Goal: Information Seeking & Learning: Learn about a topic

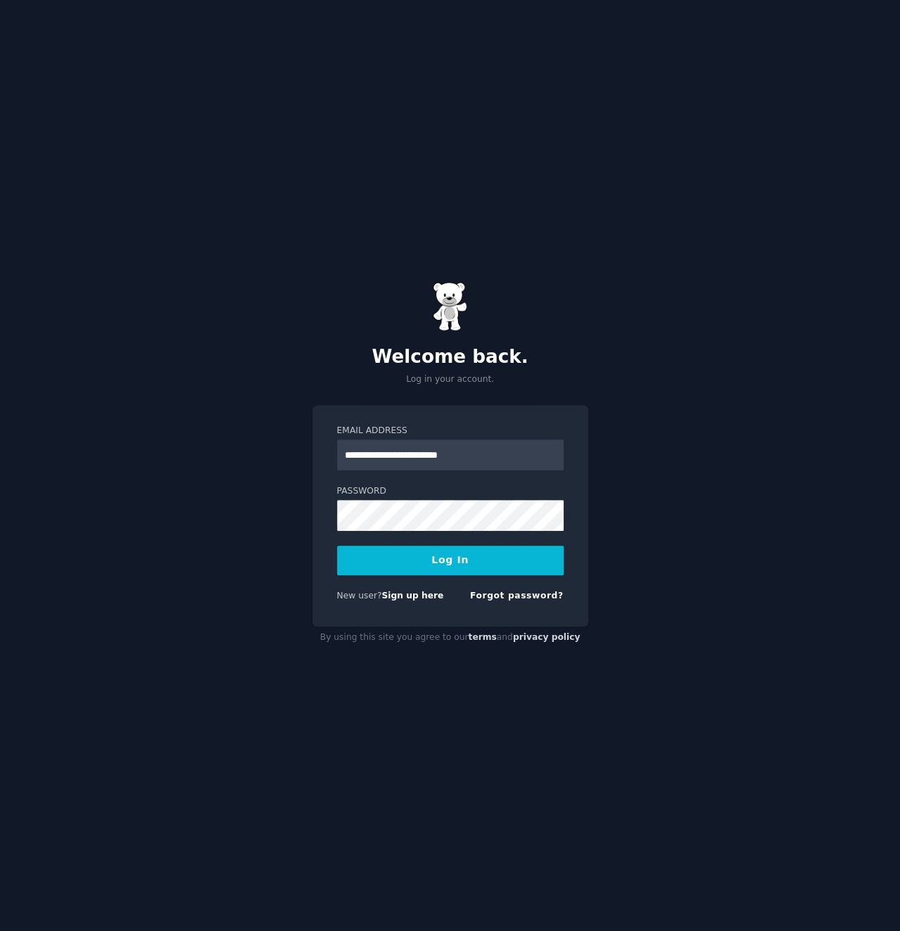
type input "**********"
click at [392, 576] on form "**********" at bounding box center [450, 516] width 227 height 182
click at [390, 563] on button "Log In" at bounding box center [450, 561] width 227 height 30
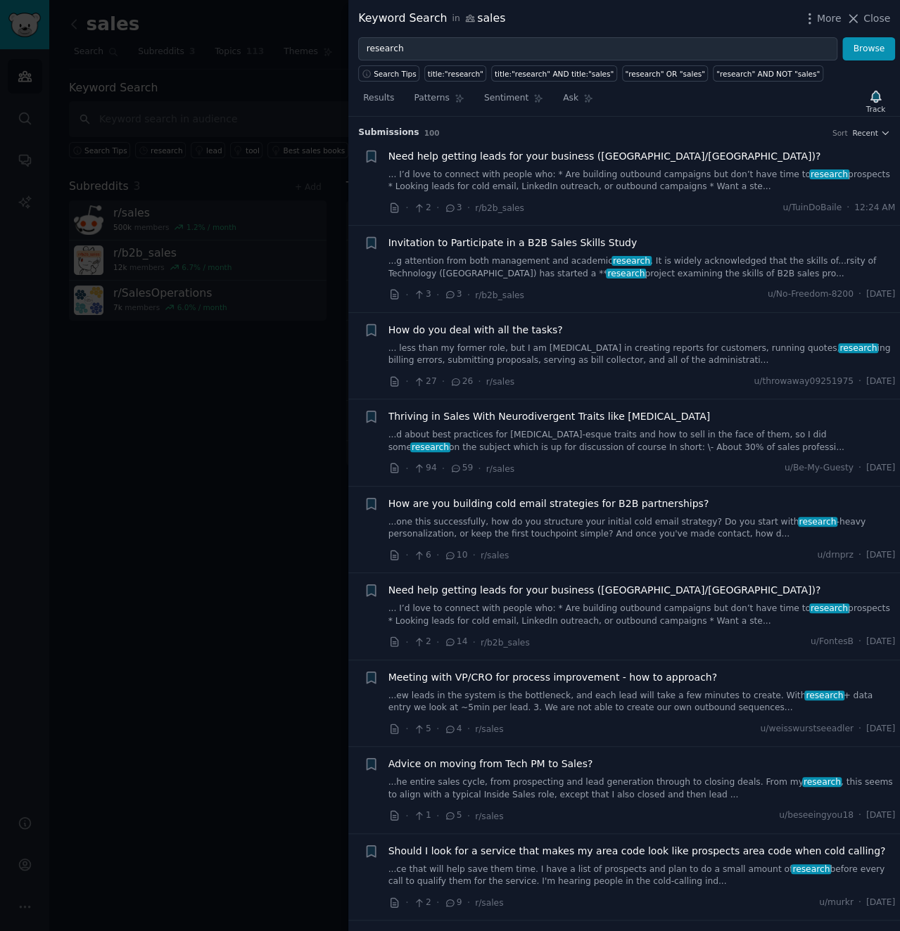
click at [185, 406] on div at bounding box center [450, 465] width 900 height 931
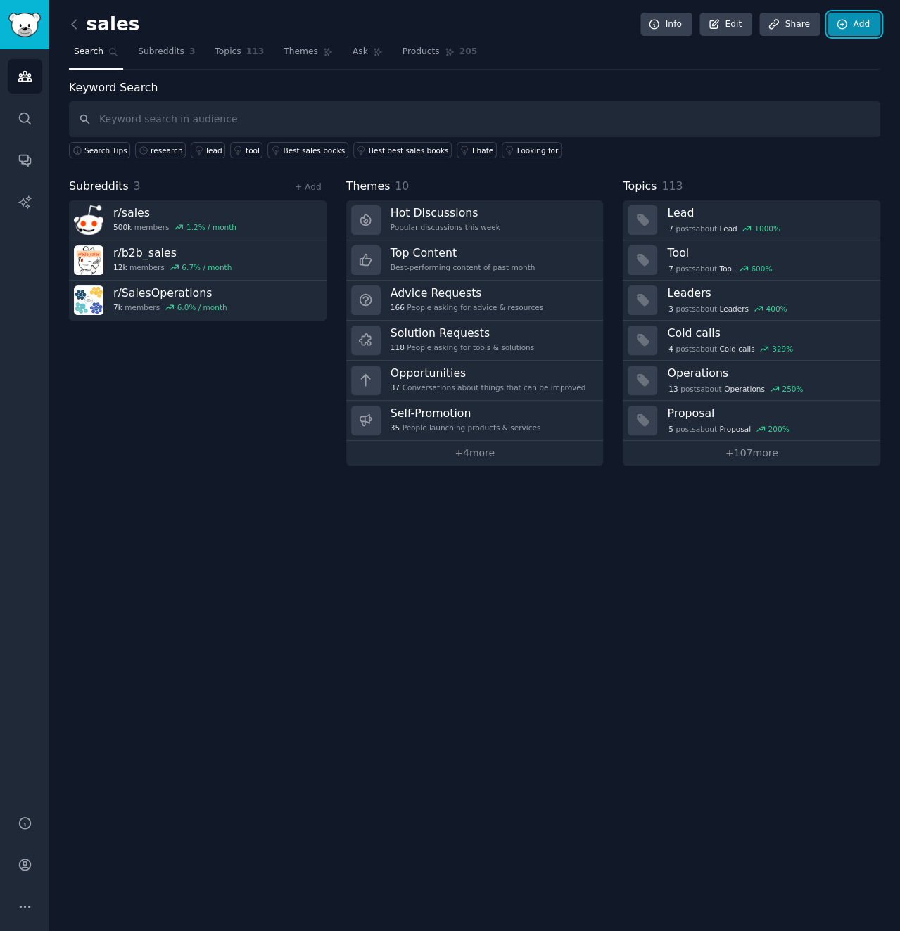
click at [850, 23] on link "Add" at bounding box center [853, 25] width 53 height 24
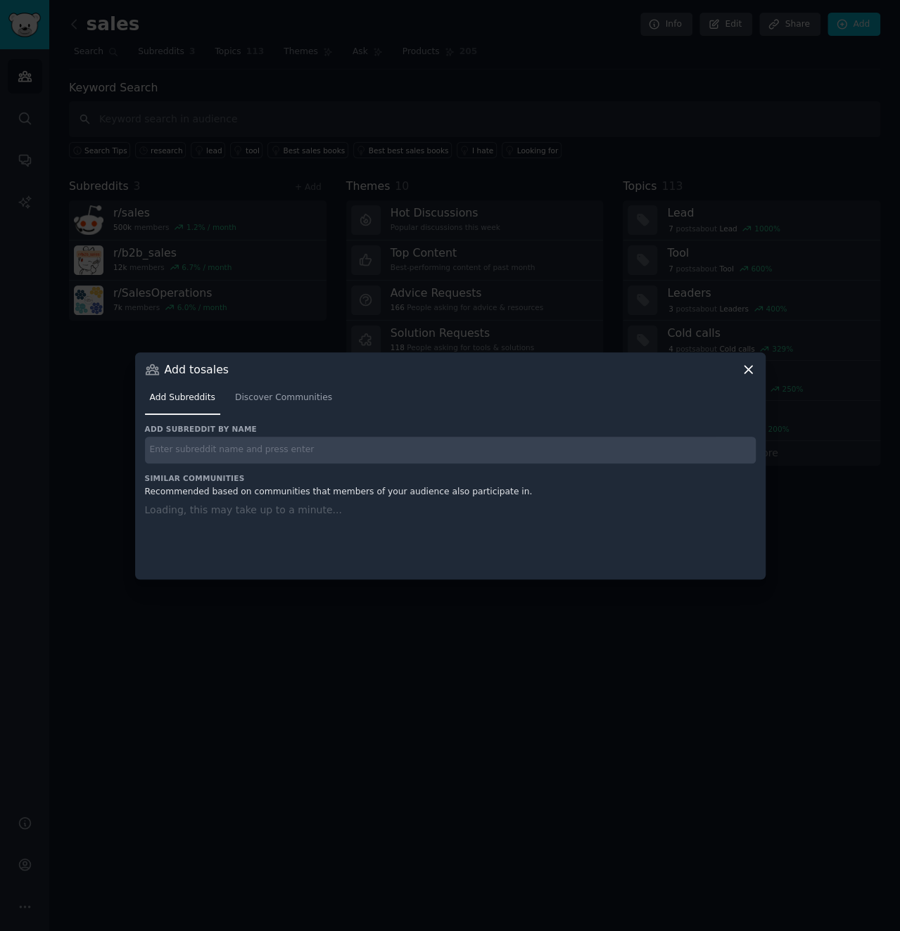
click at [192, 445] on input "text" at bounding box center [450, 450] width 611 height 27
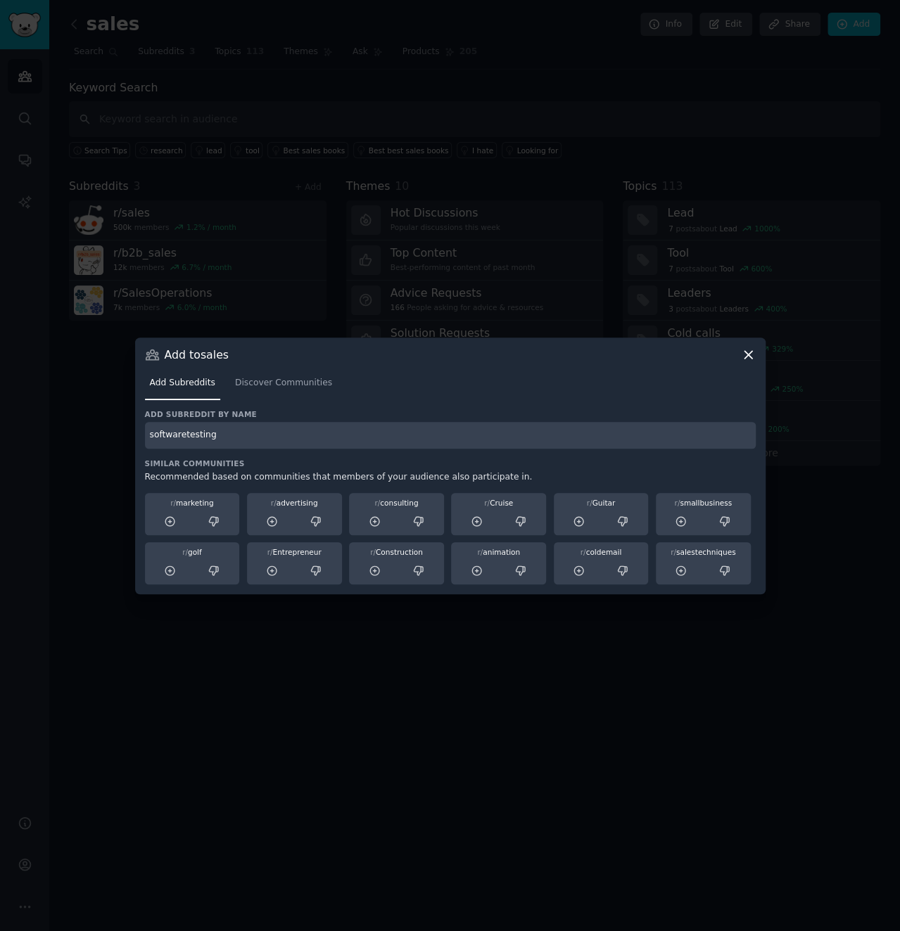
type input "softwaretesting"
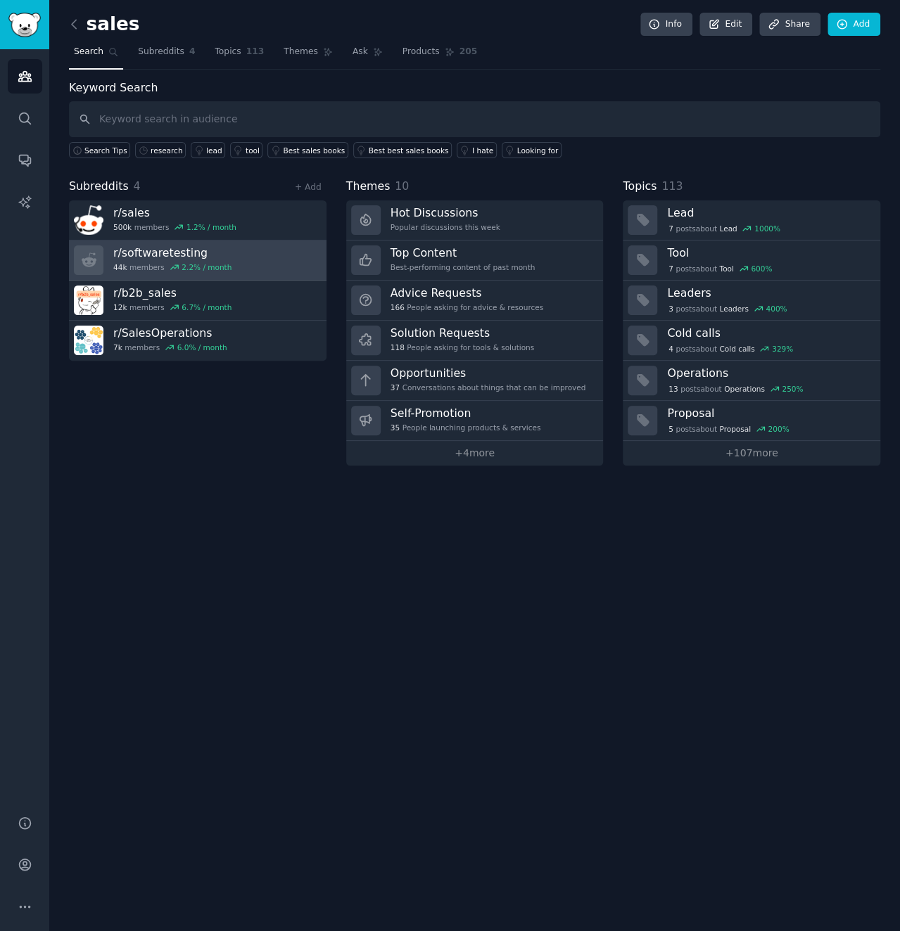
click at [174, 250] on h3 "r/ softwaretesting" at bounding box center [172, 253] width 118 height 15
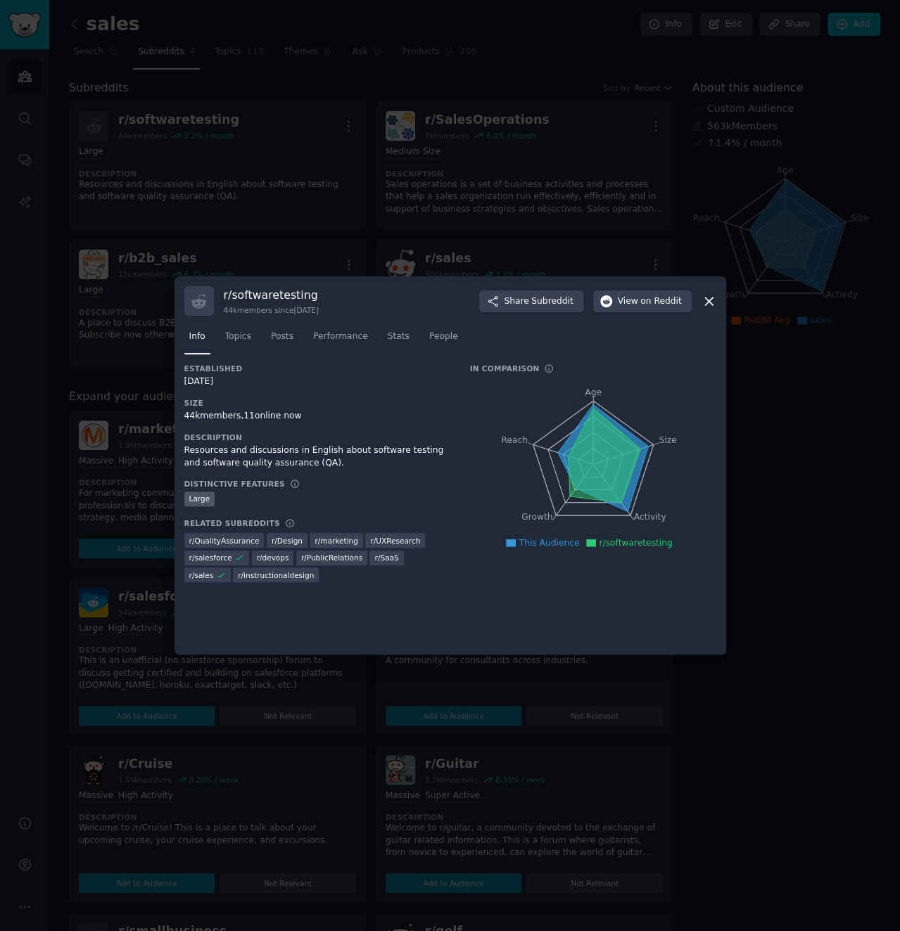
click at [705, 299] on icon at bounding box center [708, 301] width 15 height 15
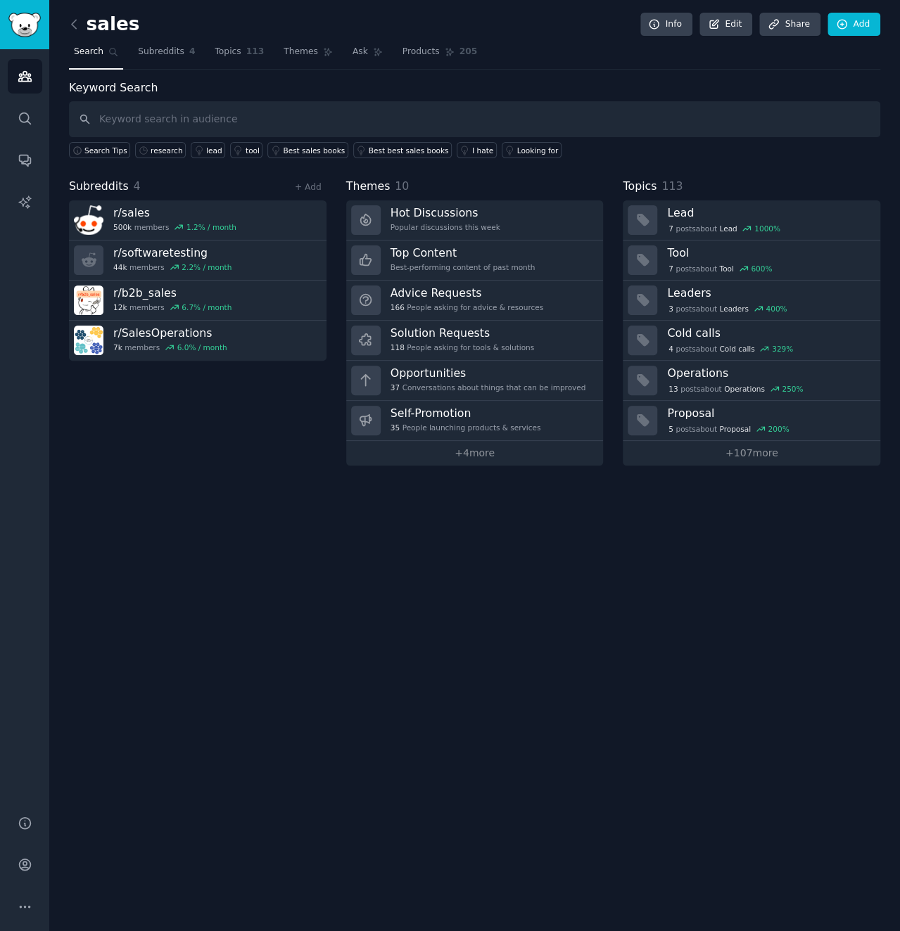
click at [70, 33] on link at bounding box center [78, 24] width 18 height 23
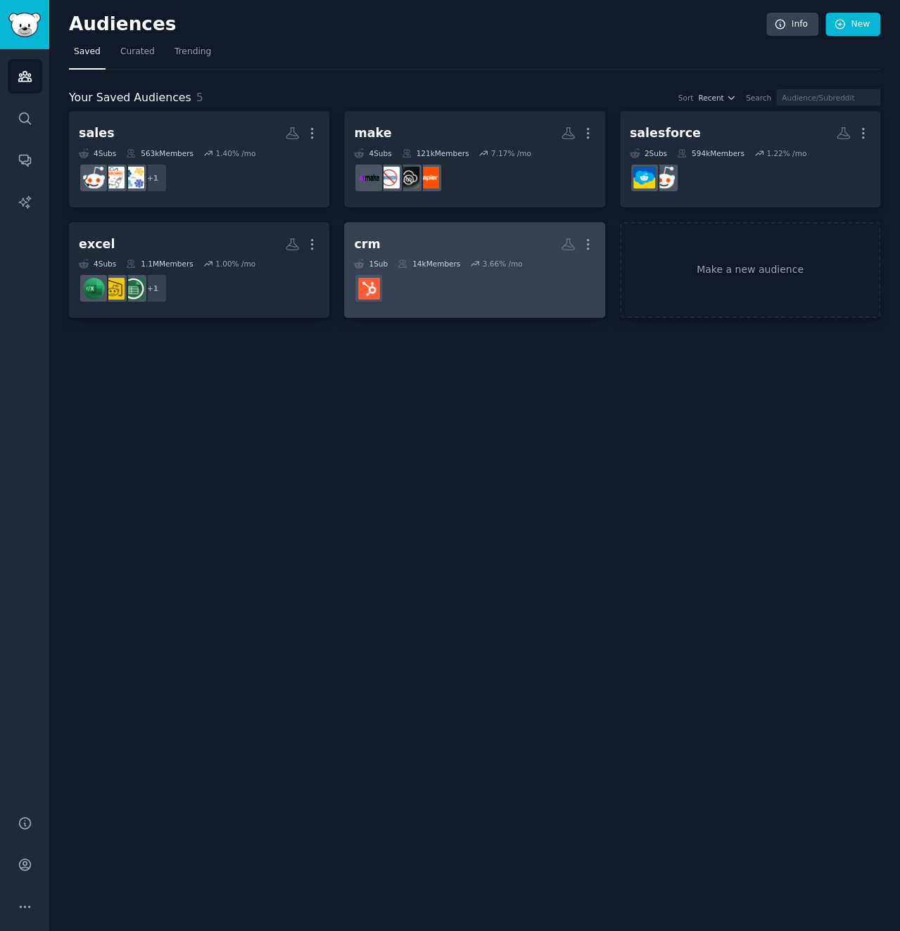
click at [596, 241] on link "crm More 1 Sub 14k Members 3.66 % /mo" at bounding box center [474, 270] width 260 height 96
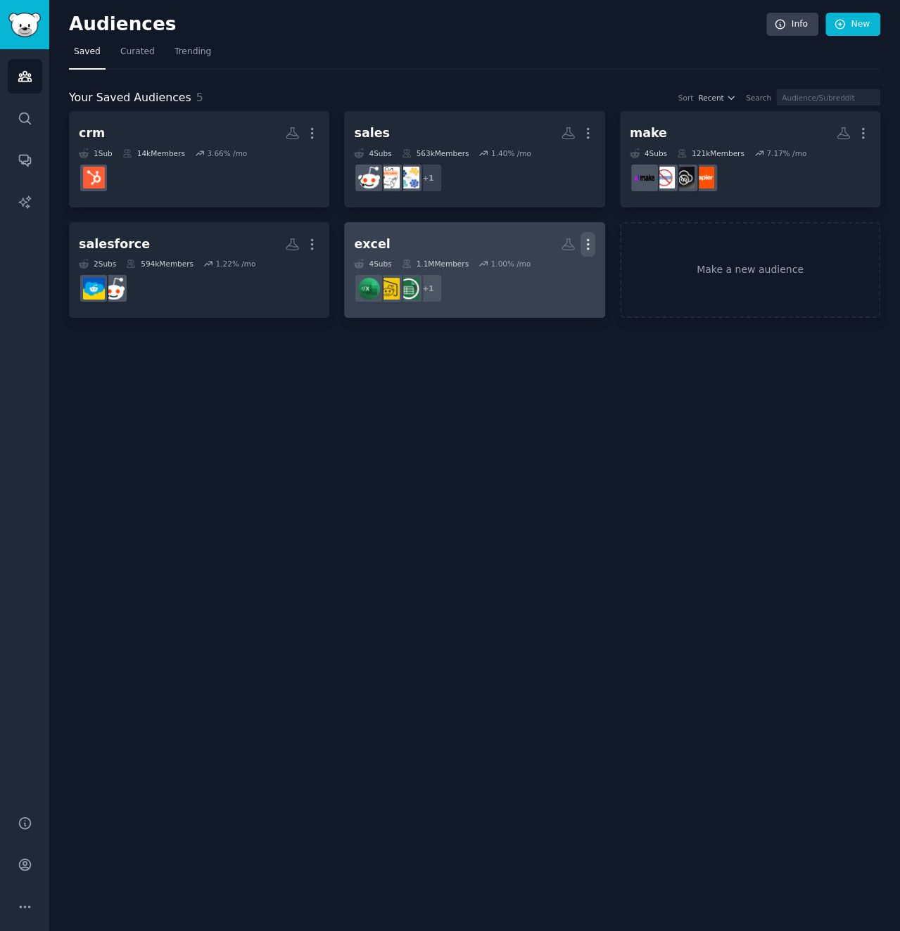
click at [592, 249] on icon "button" at bounding box center [587, 244] width 15 height 15
click at [543, 279] on p "Delete" at bounding box center [549, 274] width 32 height 15
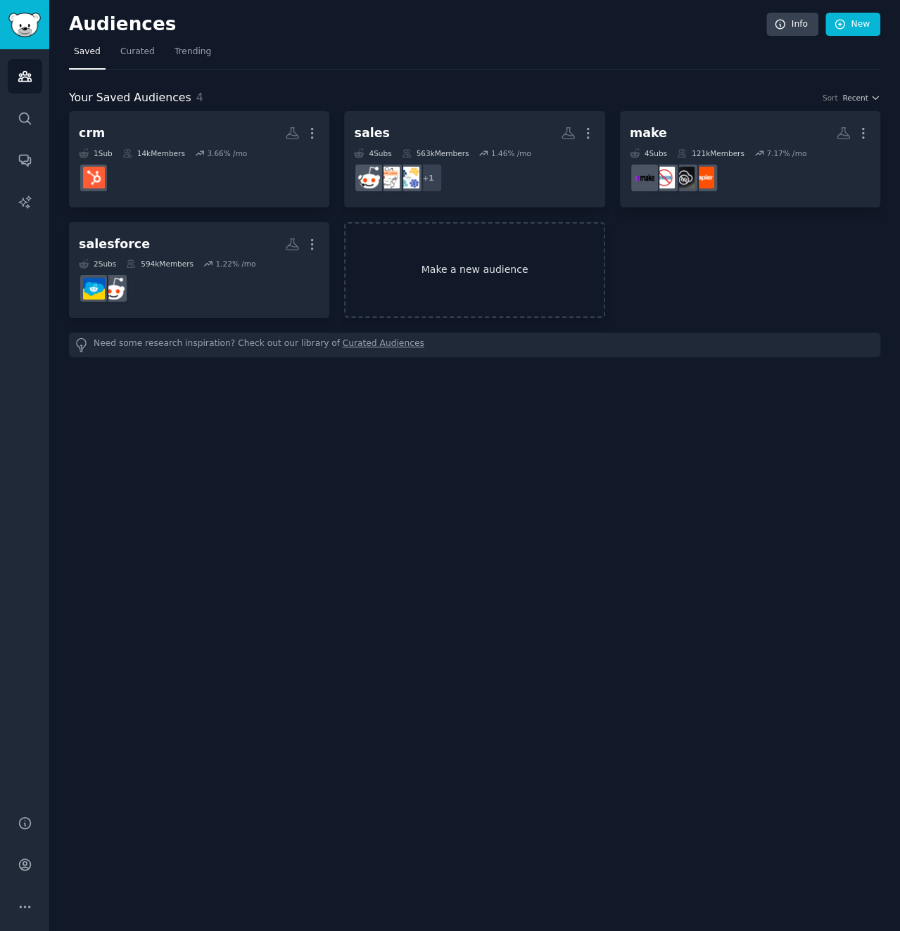
click at [452, 261] on link "Make a new audience" at bounding box center [474, 270] width 260 height 96
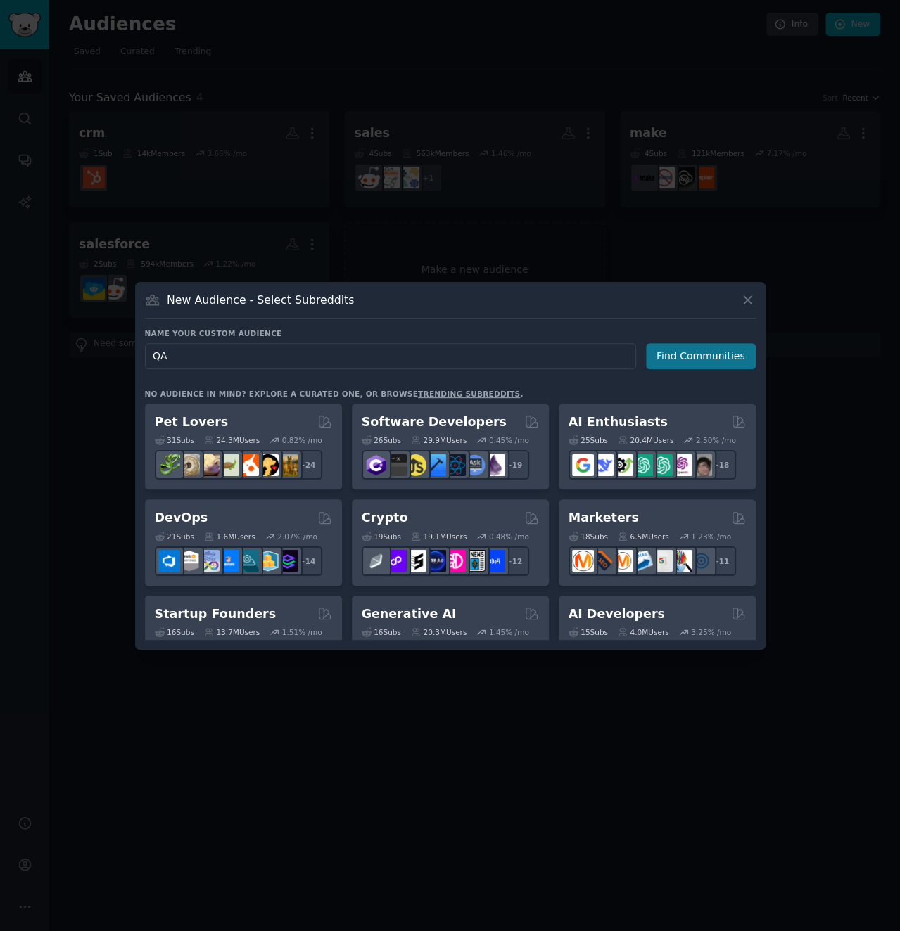
type input "QA"
click at [696, 352] on button "Find Communities" at bounding box center [701, 356] width 110 height 26
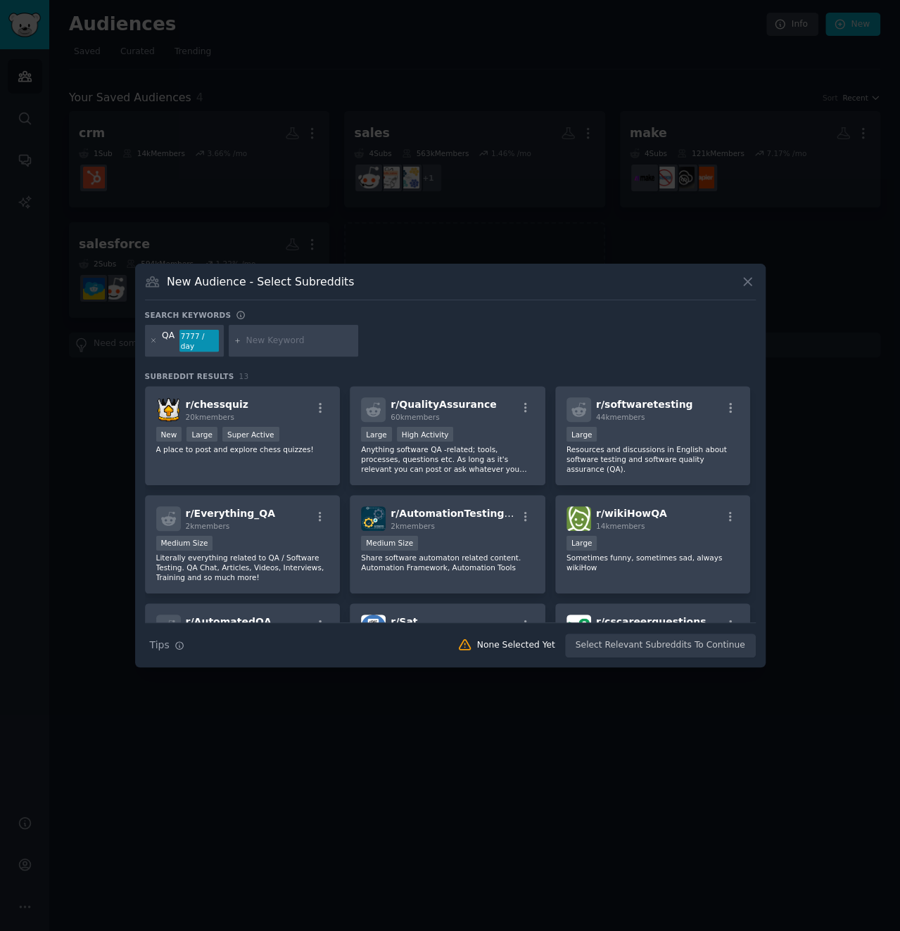
click at [286, 341] on input "text" at bounding box center [299, 341] width 107 height 13
click at [475, 409] on div "r/ QualityAssurance 60k members" at bounding box center [447, 409] width 173 height 25
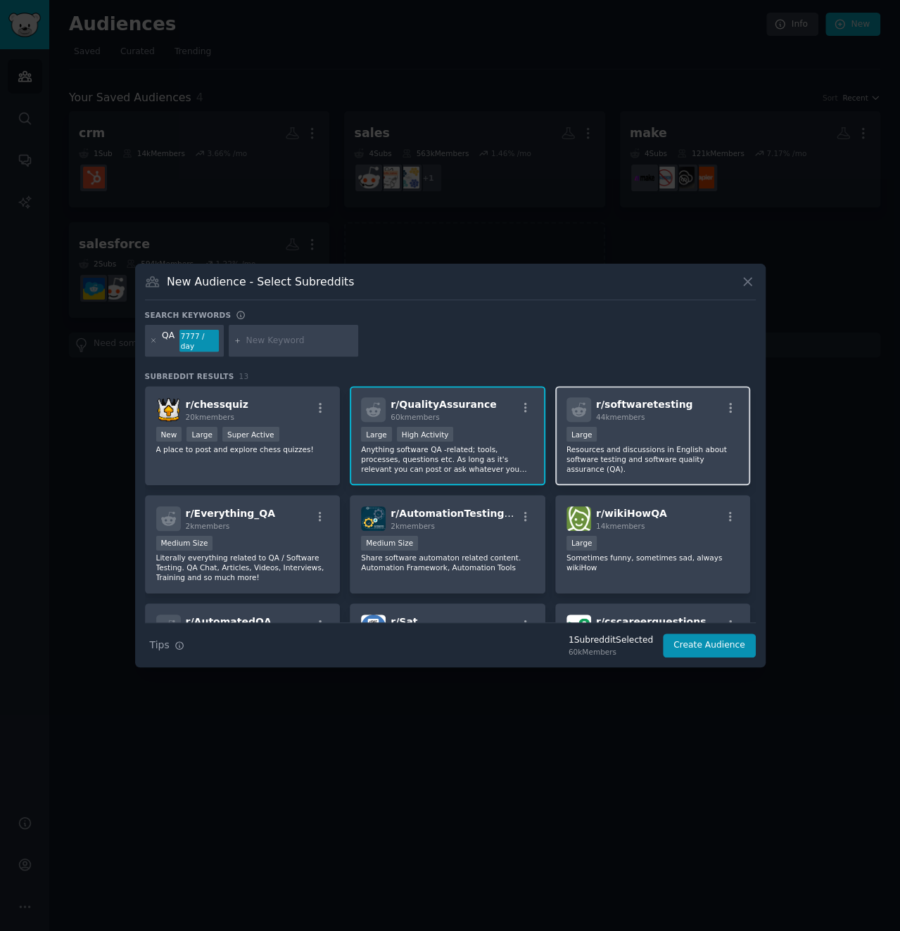
click at [606, 427] on div "10,000 - 100,000 members Large" at bounding box center [652, 436] width 173 height 18
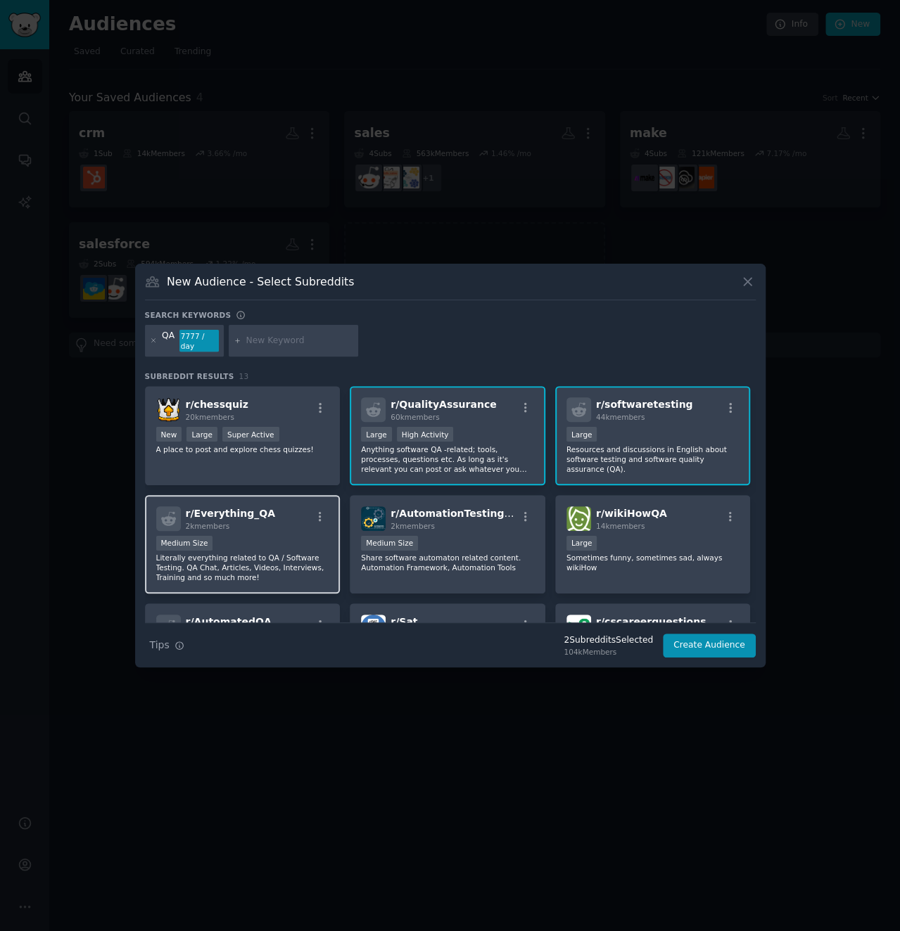
click at [238, 526] on div "r/ Everything_QA 2k members Medium Size Literally everything related to QA / So…" at bounding box center [243, 544] width 196 height 99
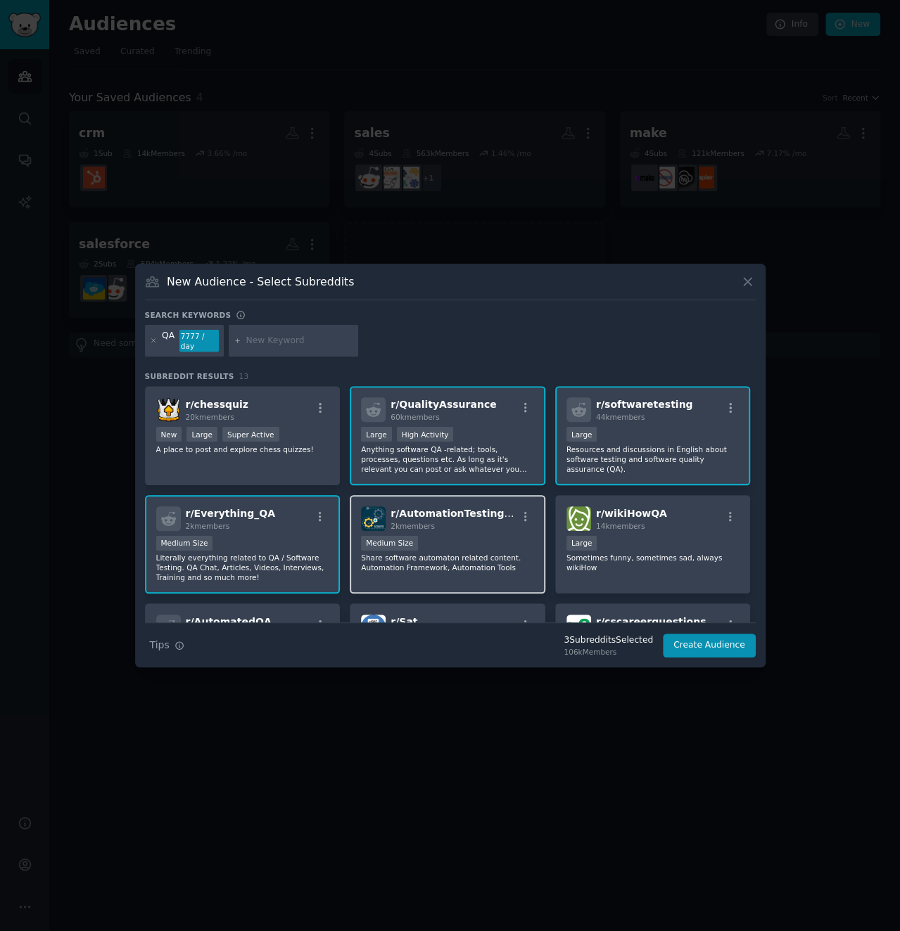
click at [489, 530] on div "r/ AutomationTestingQA 2k members 1000 - 10,000 members Medium Size Share softw…" at bounding box center [448, 544] width 196 height 99
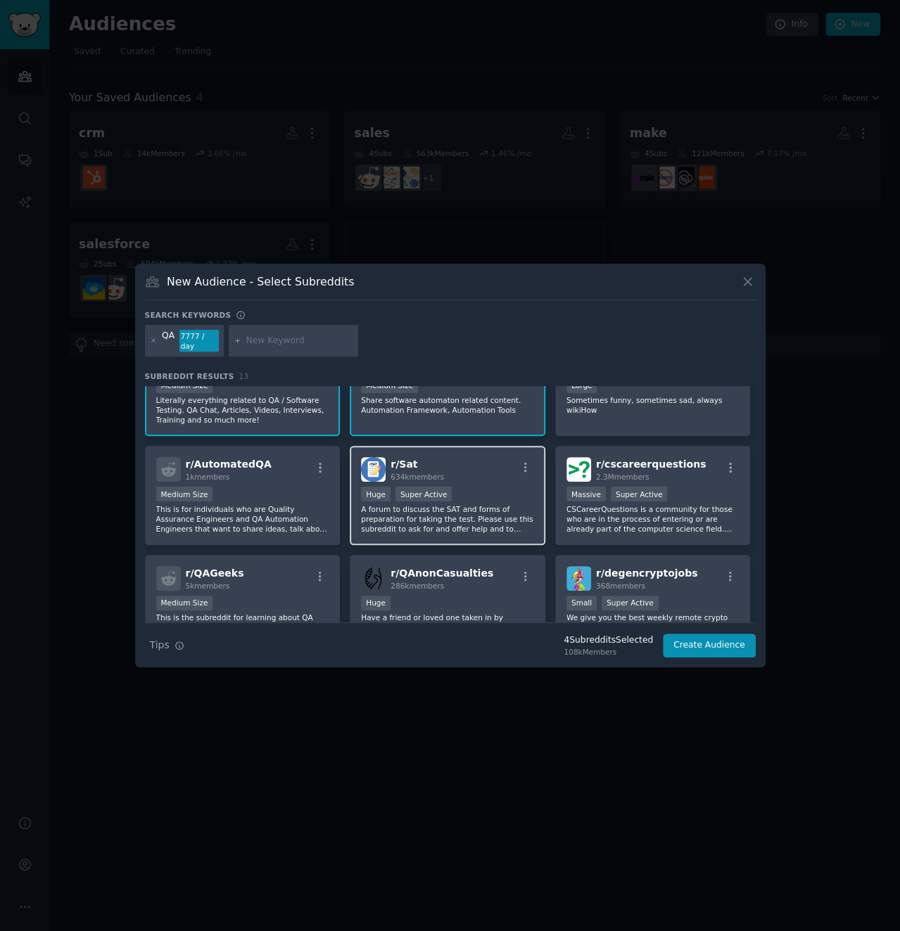
scroll to position [79, 0]
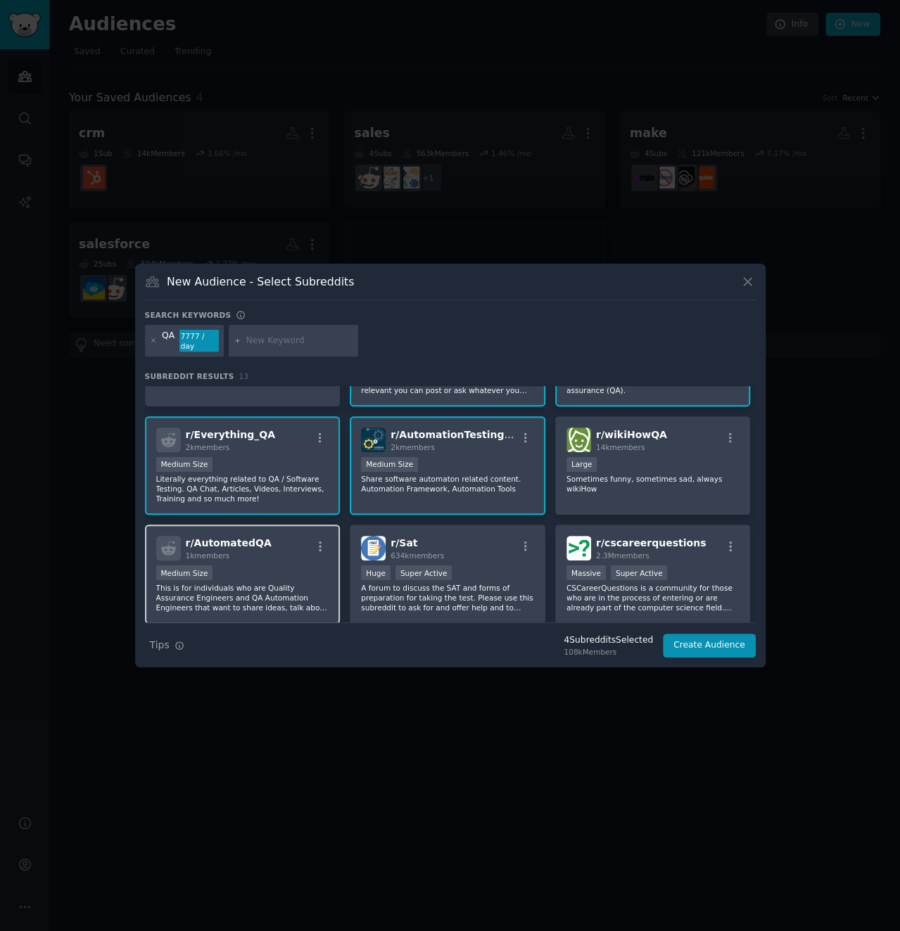
click at [261, 560] on div "r/ AutomatedQA 1k members Medium Size This is for individuals who are Quality A…" at bounding box center [243, 574] width 196 height 99
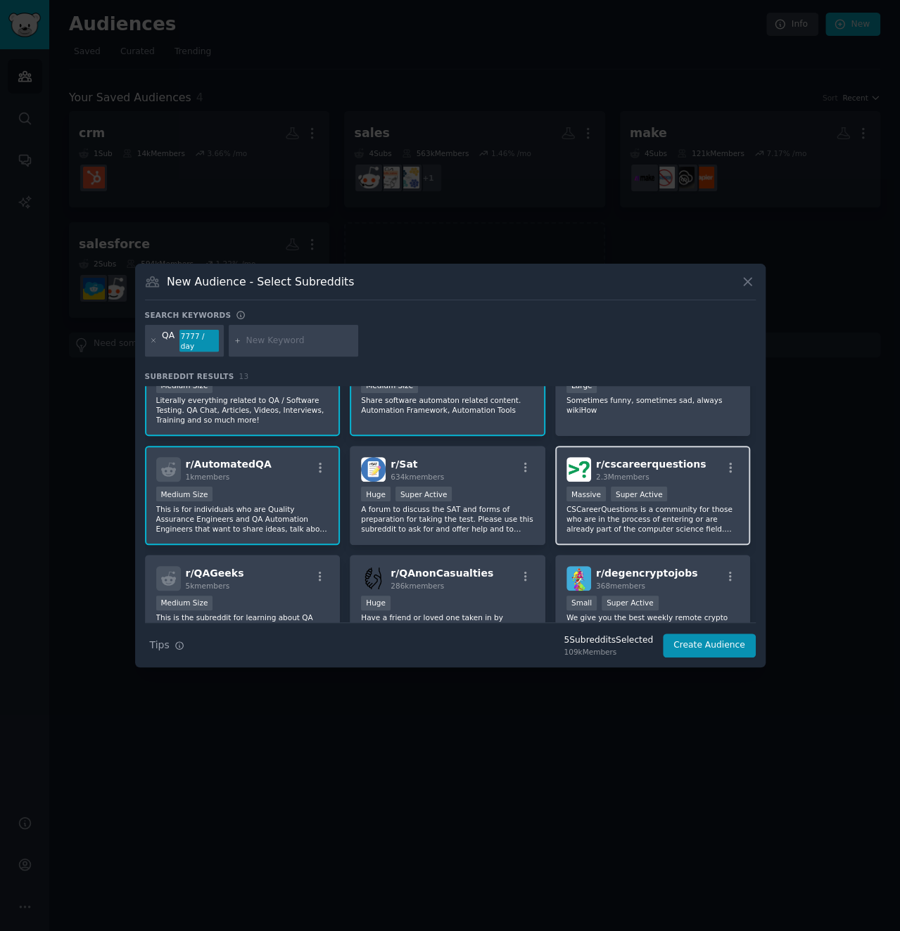
click at [658, 527] on p "CSCareerQuestions is a community for those who are in the process of entering o…" at bounding box center [652, 519] width 173 height 30
click at [668, 523] on p "CSCareerQuestions is a community for those who are in the process of entering o…" at bounding box center [652, 519] width 173 height 30
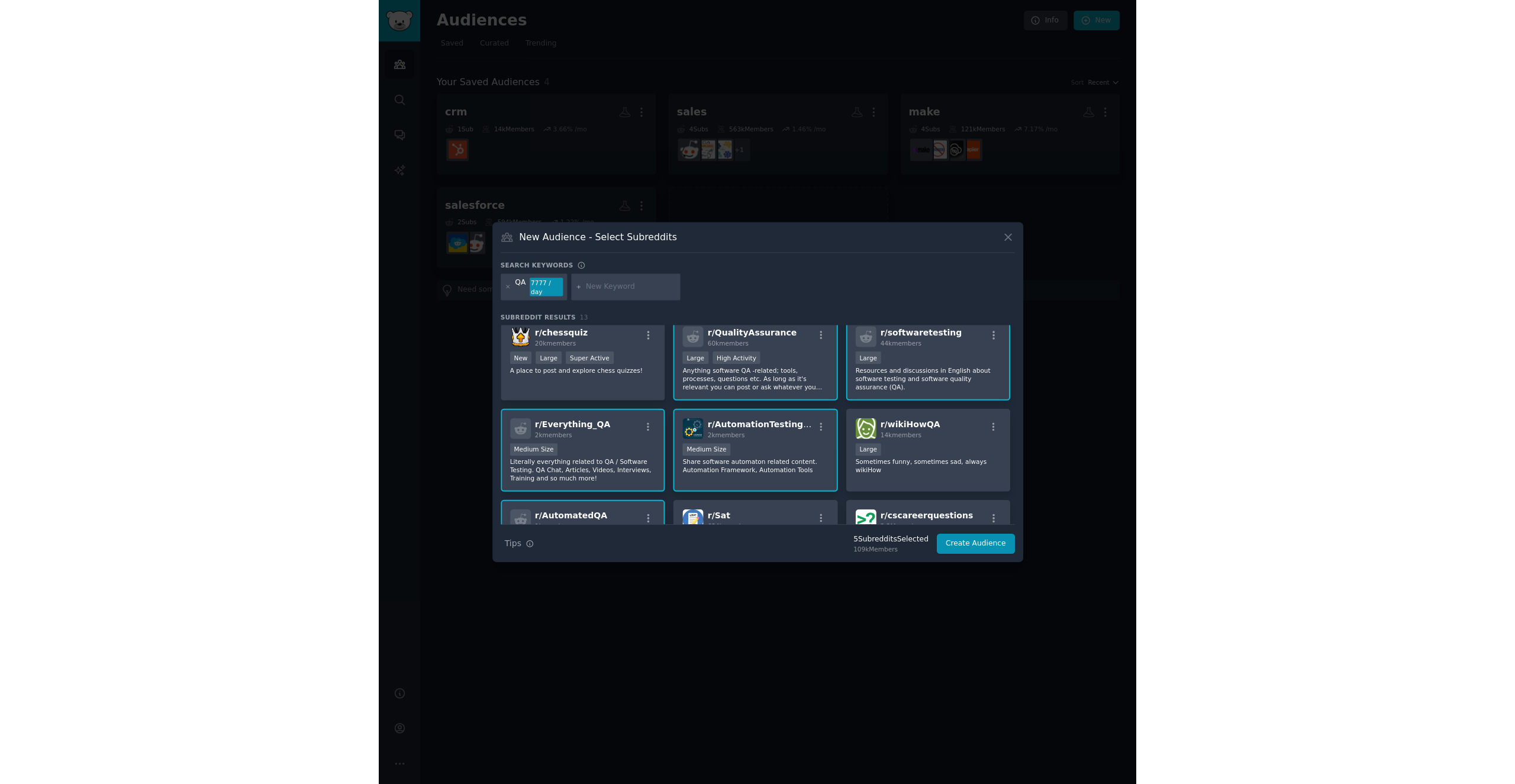
scroll to position [0, 0]
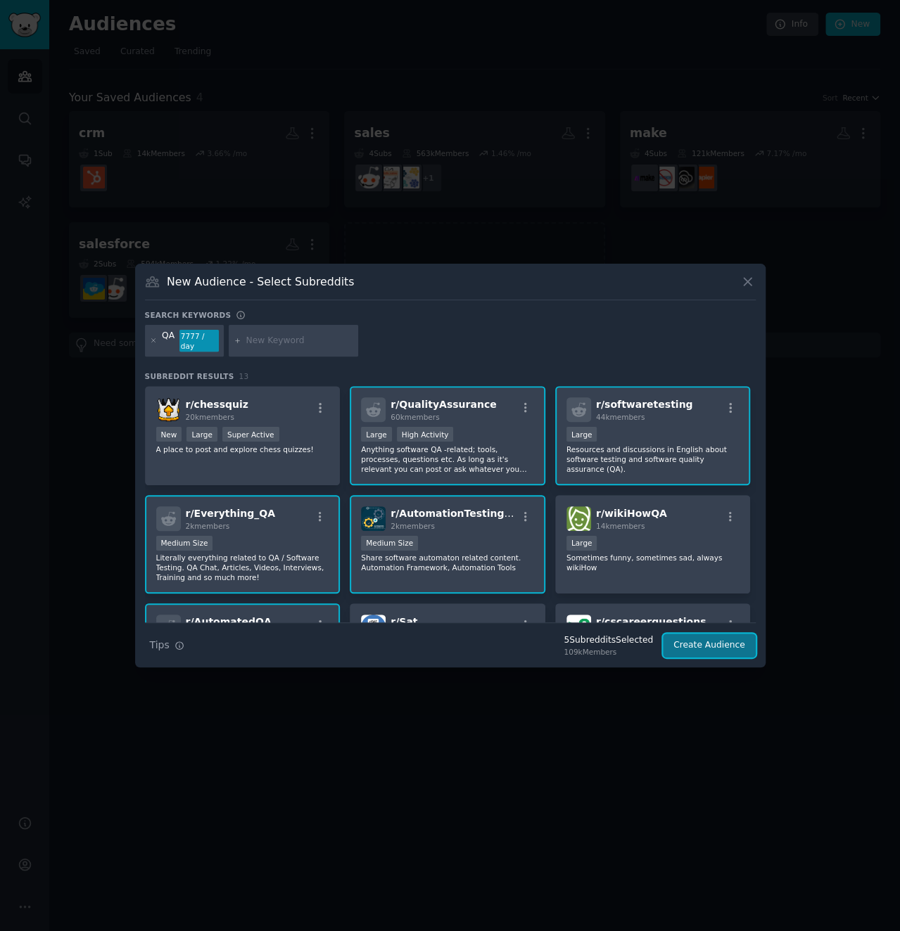
click at [724, 646] on button "Create Audience" at bounding box center [709, 646] width 93 height 24
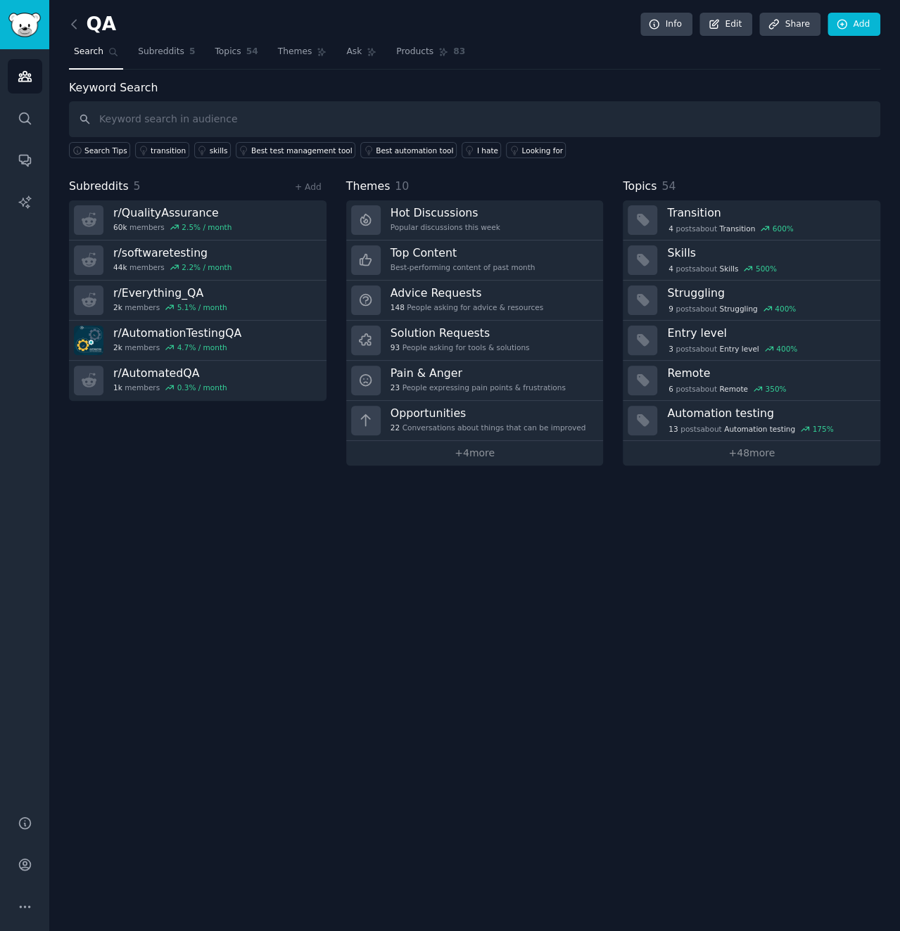
click at [153, 123] on input "text" at bounding box center [474, 119] width 811 height 36
type input "capture"
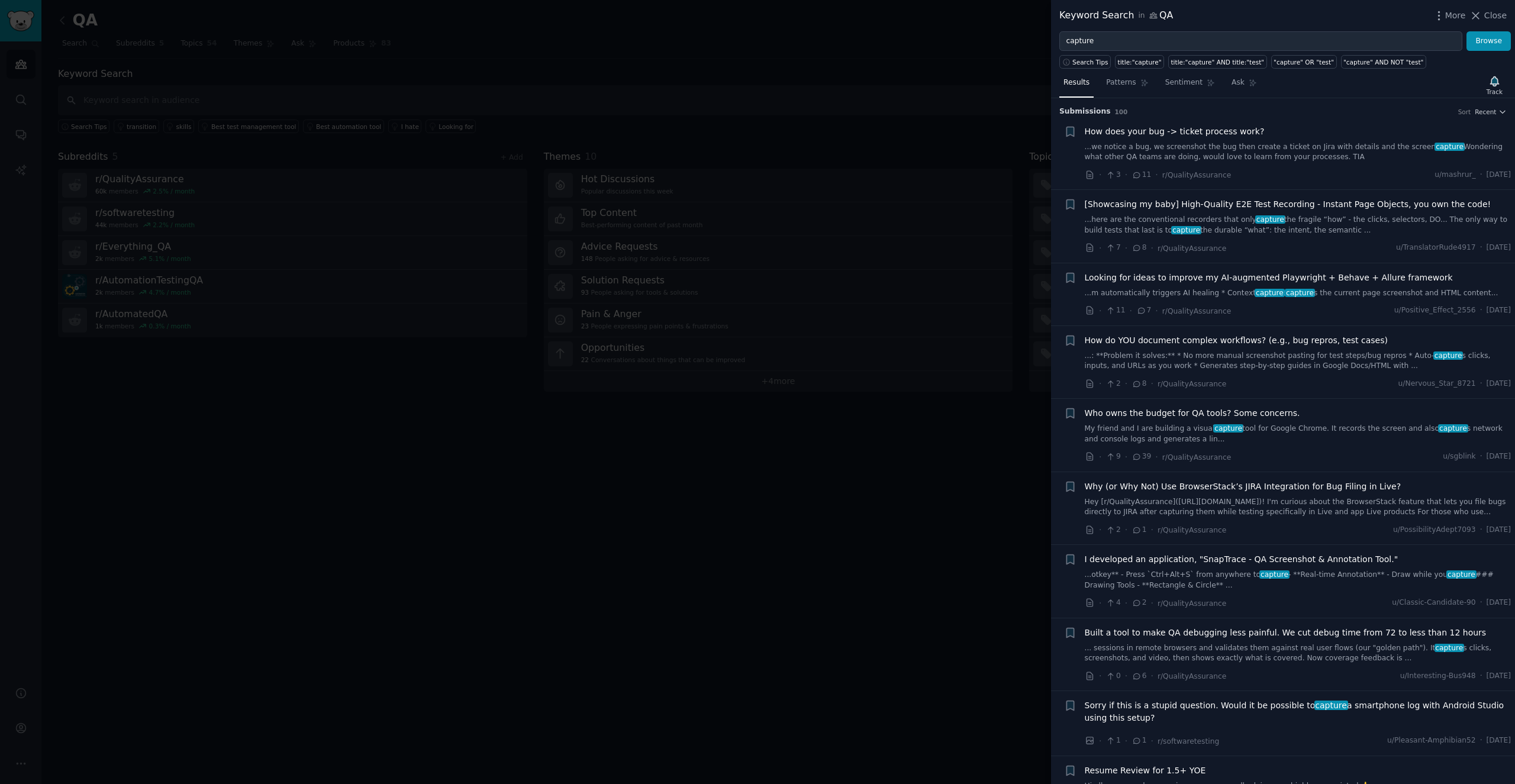
click at [756, 356] on link "...: **Problem it solves:** * No more manual screenshot pasting for test steps/…" at bounding box center [1297, 361] width 426 height 21
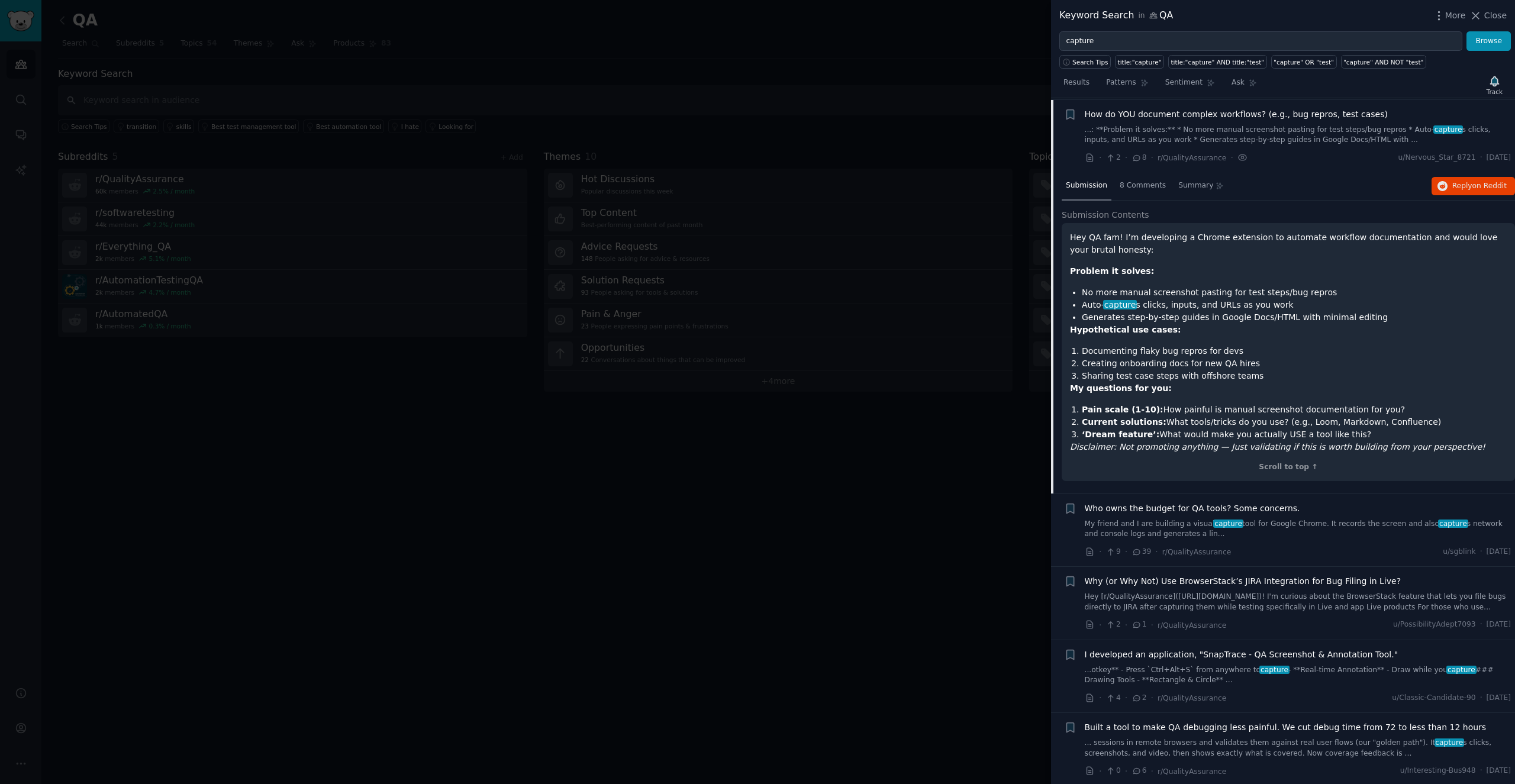
scroll to position [226, 0]
click at [756, 469] on div "Scroll to top ↑" at bounding box center [1288, 467] width 437 height 11
click at [756, 466] on div "Scroll to top ↑" at bounding box center [1288, 467] width 437 height 11
click at [756, 230] on p "Hey QA fam! I’m developing a Chrome extension to automate workflow documentatio…" at bounding box center [1288, 243] width 437 height 25
click at [756, 186] on span "8 Comments" at bounding box center [1142, 185] width 46 height 11
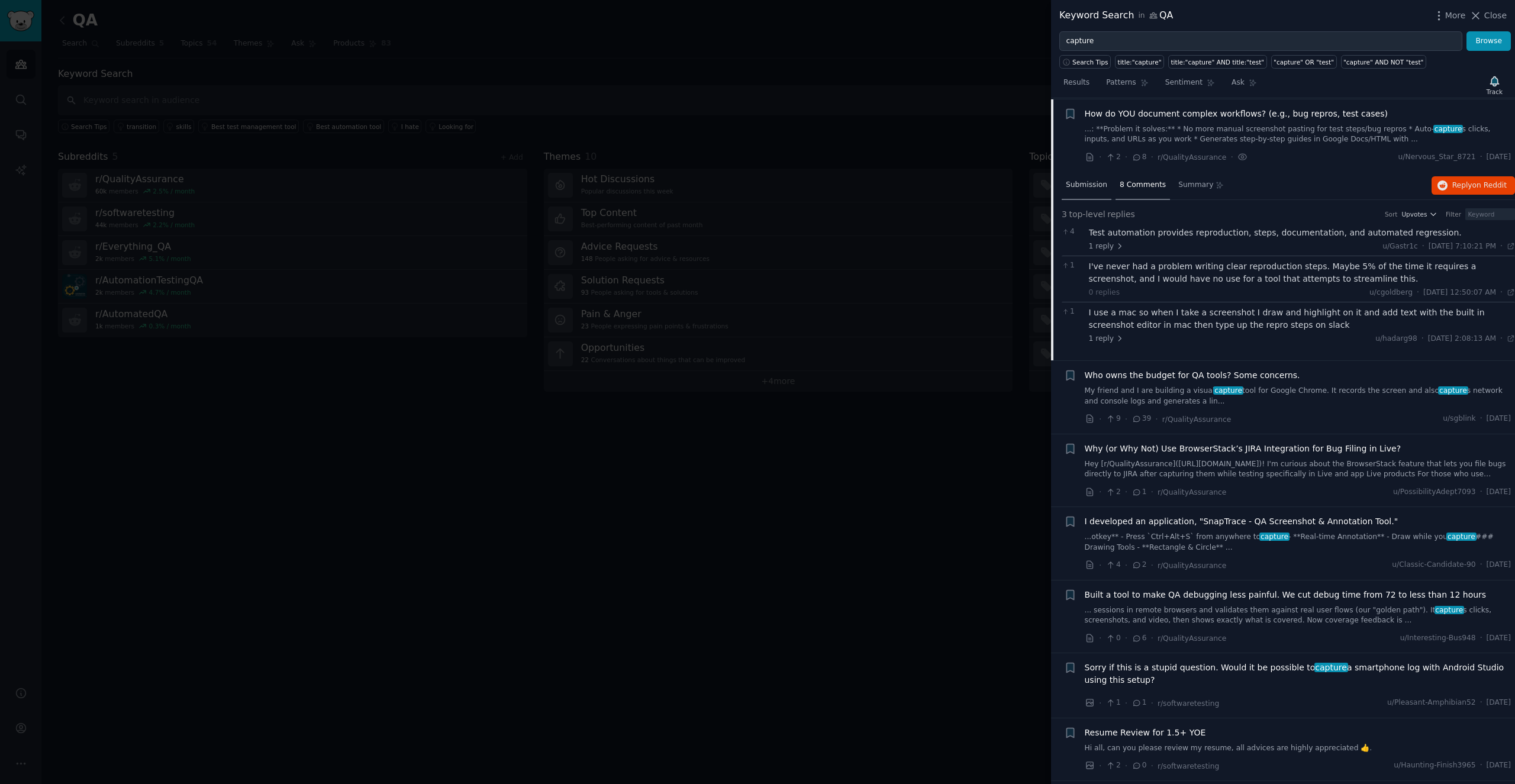
click at [756, 189] on div "Submission" at bounding box center [1086, 186] width 50 height 29
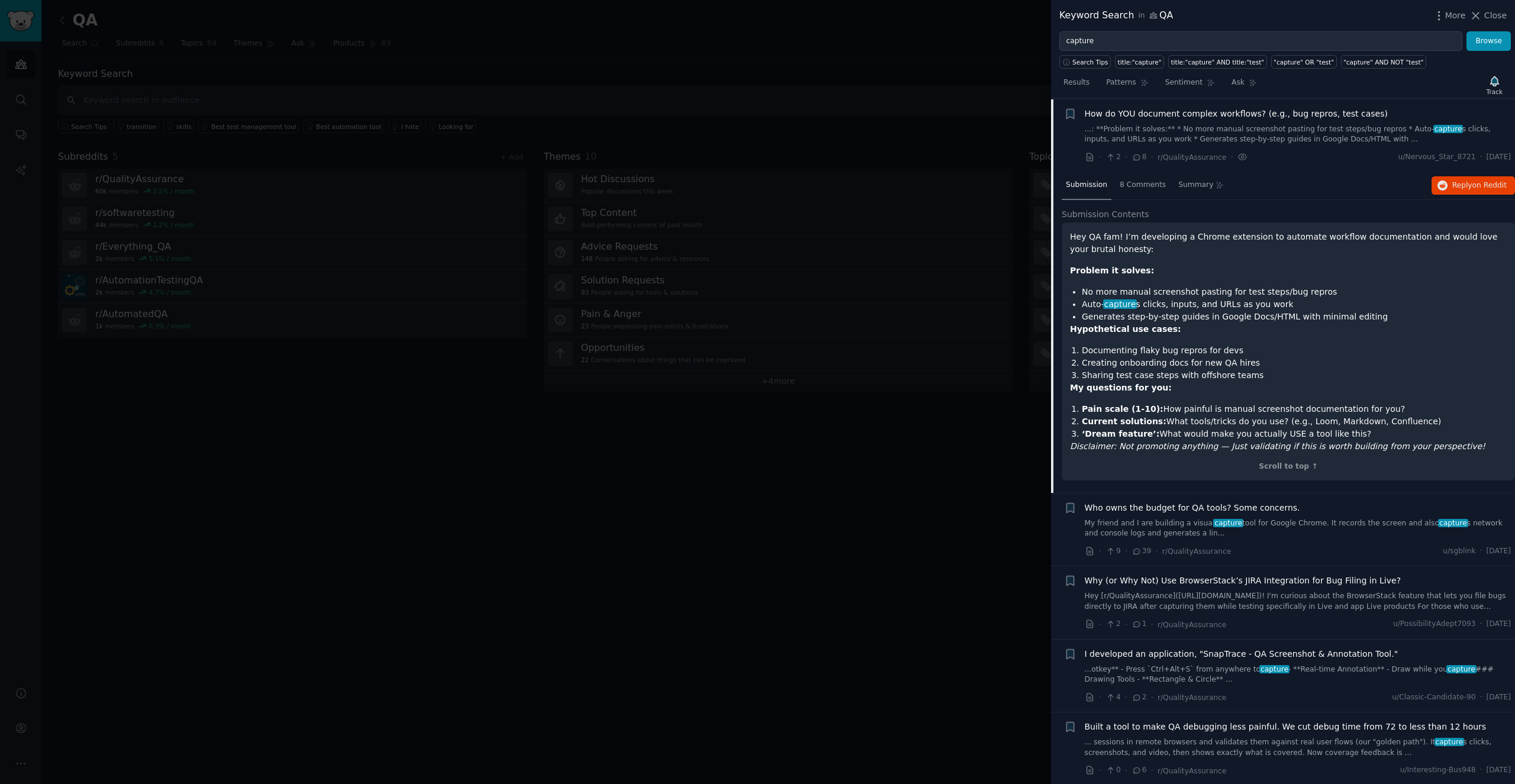
click at [756, 510] on div "Who owns the budget for QA tools? Some concerns." at bounding box center [1297, 508] width 426 height 13
click at [756, 510] on span "Who owns the budget for QA tools? Some concerns." at bounding box center [1192, 508] width 215 height 13
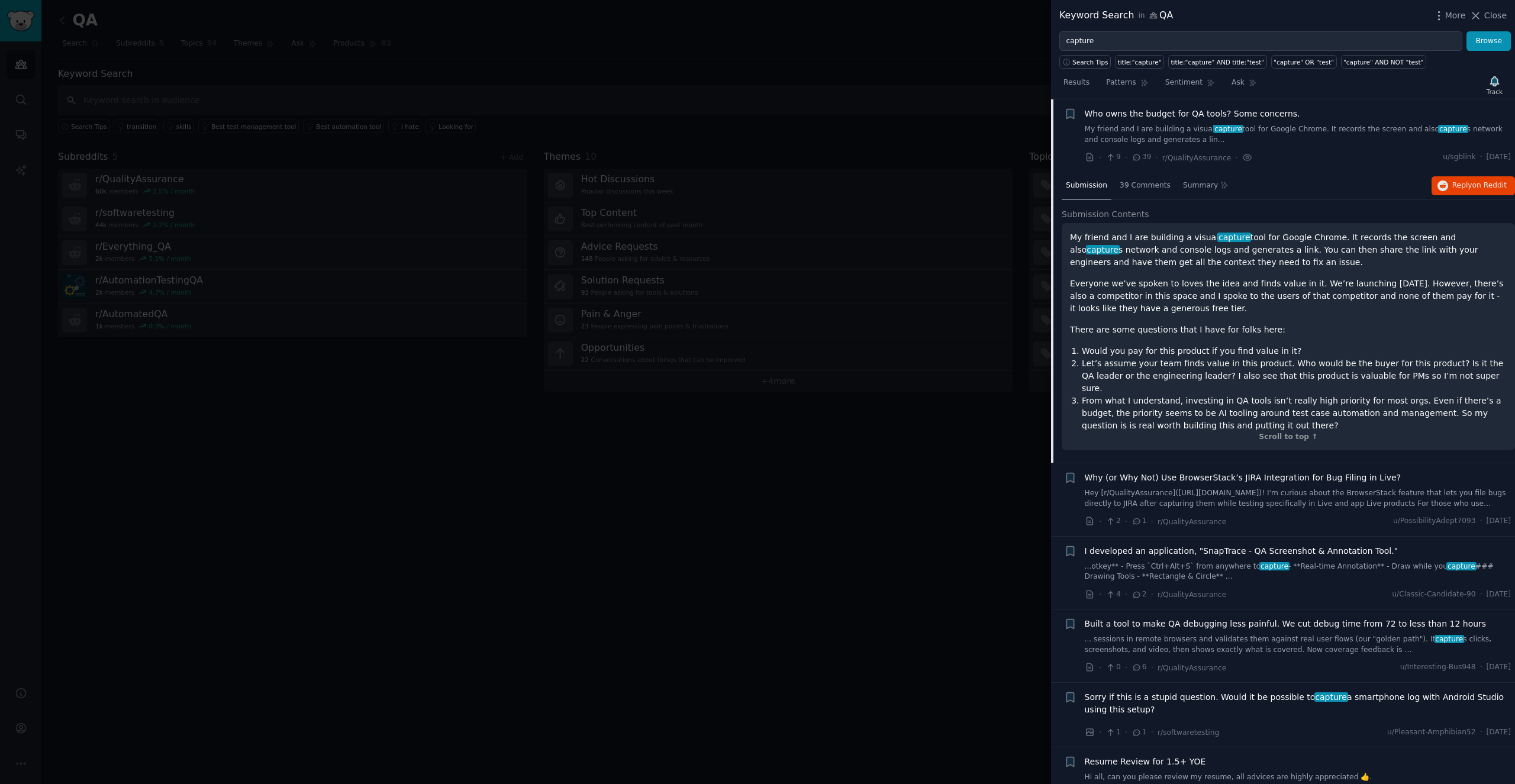
scroll to position [299, 0]
click at [756, 184] on span "Reply on Reddit" at bounding box center [1479, 186] width 55 height 11
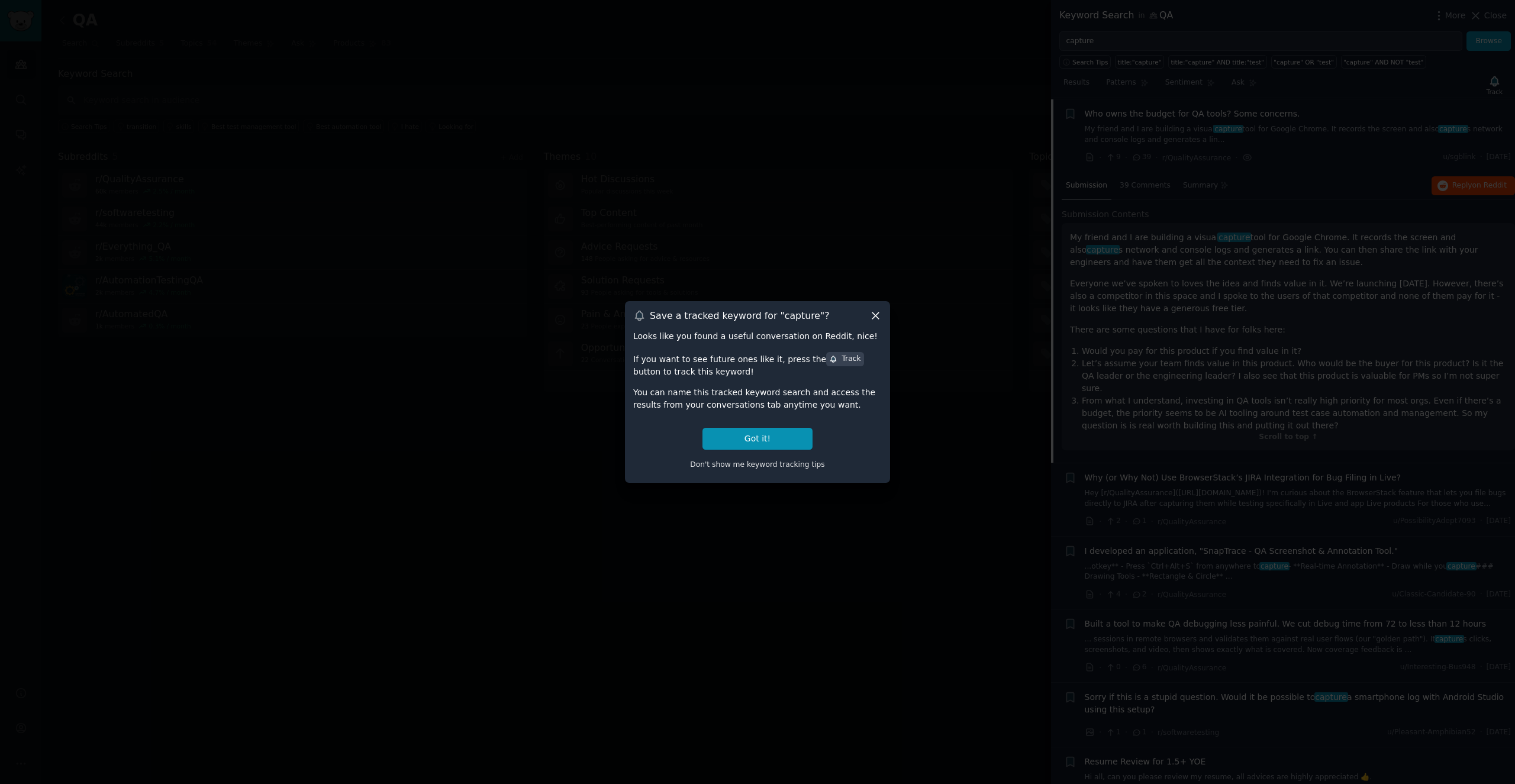
click at [756, 312] on icon at bounding box center [875, 315] width 13 height 13
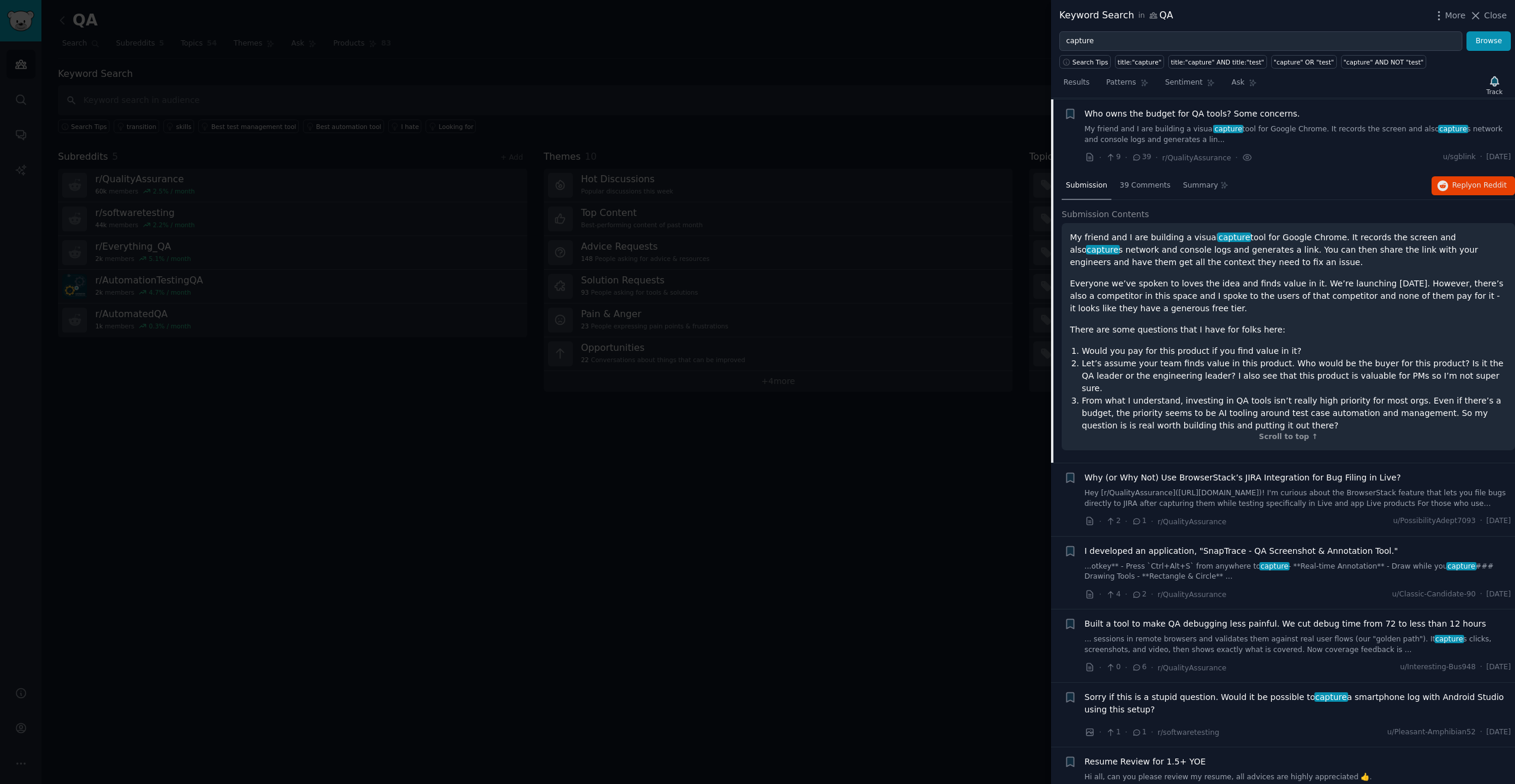
click at [756, 488] on link "Hey [r/QualityAssurance]([URL][DOMAIN_NAME])! I'm curious about the BrowserStac…" at bounding box center [1297, 498] width 426 height 21
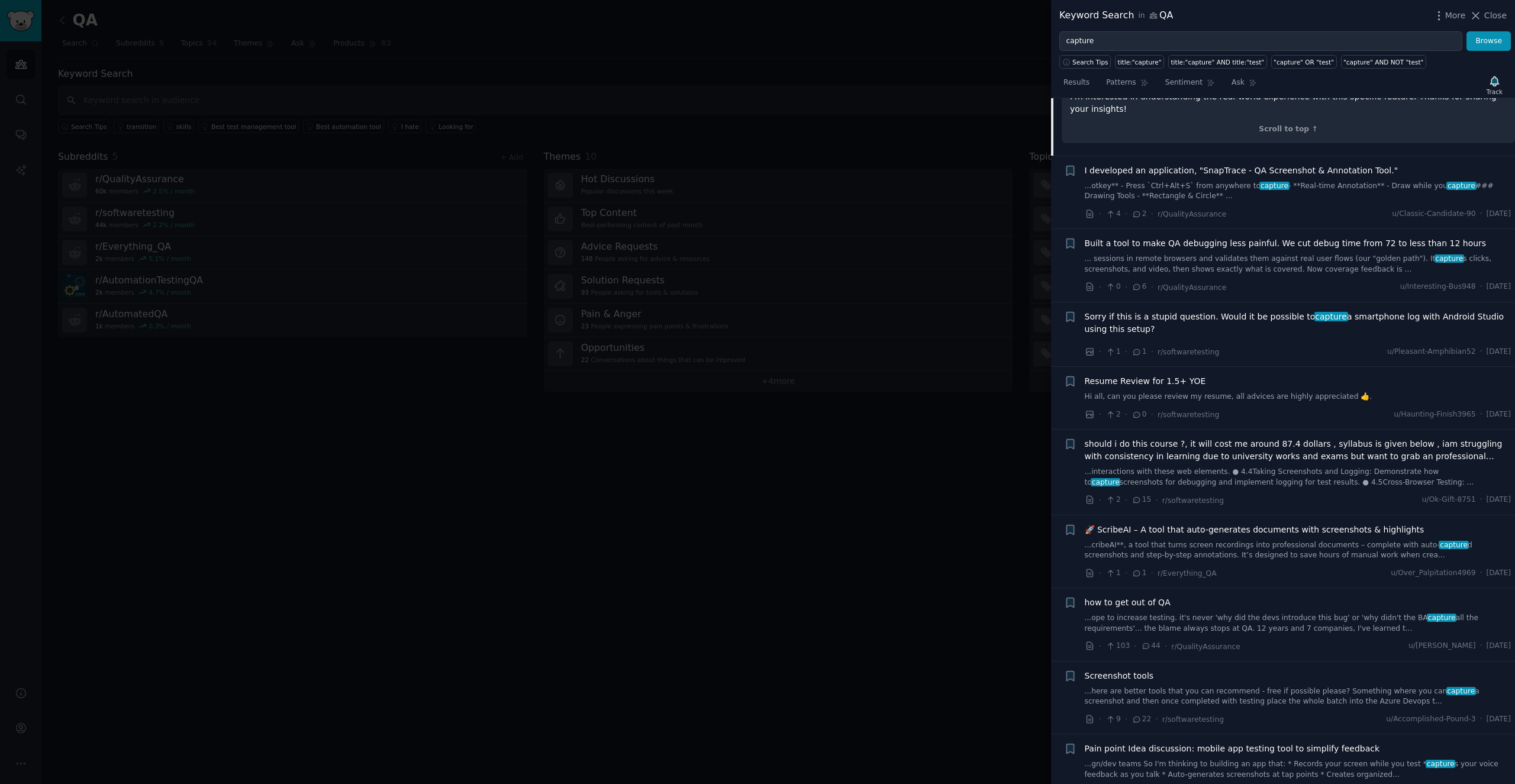
scroll to position [837, 0]
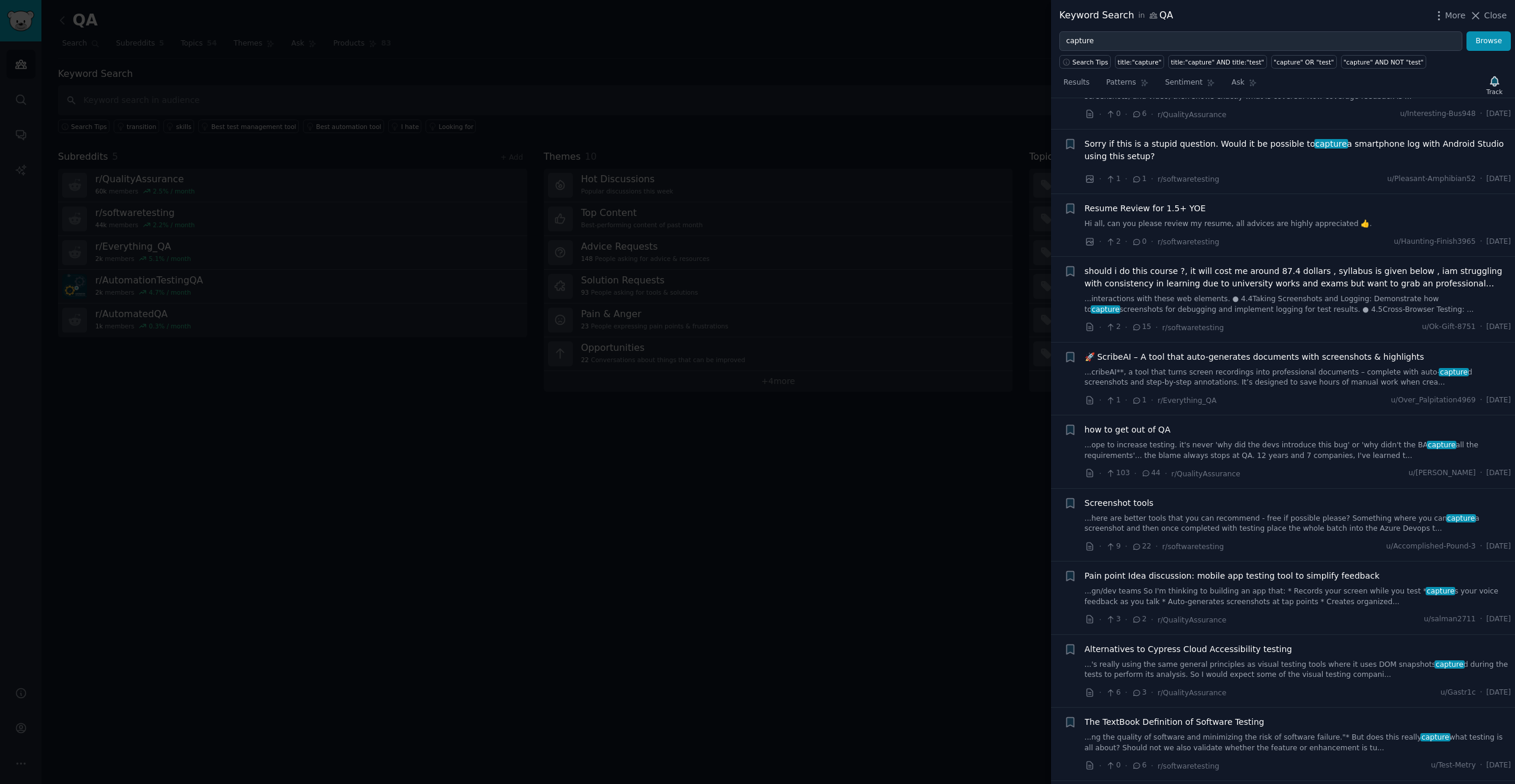
click at [756, 514] on link "...here are better tools that you can recommend - free if possible please? Some…" at bounding box center [1297, 524] width 426 height 21
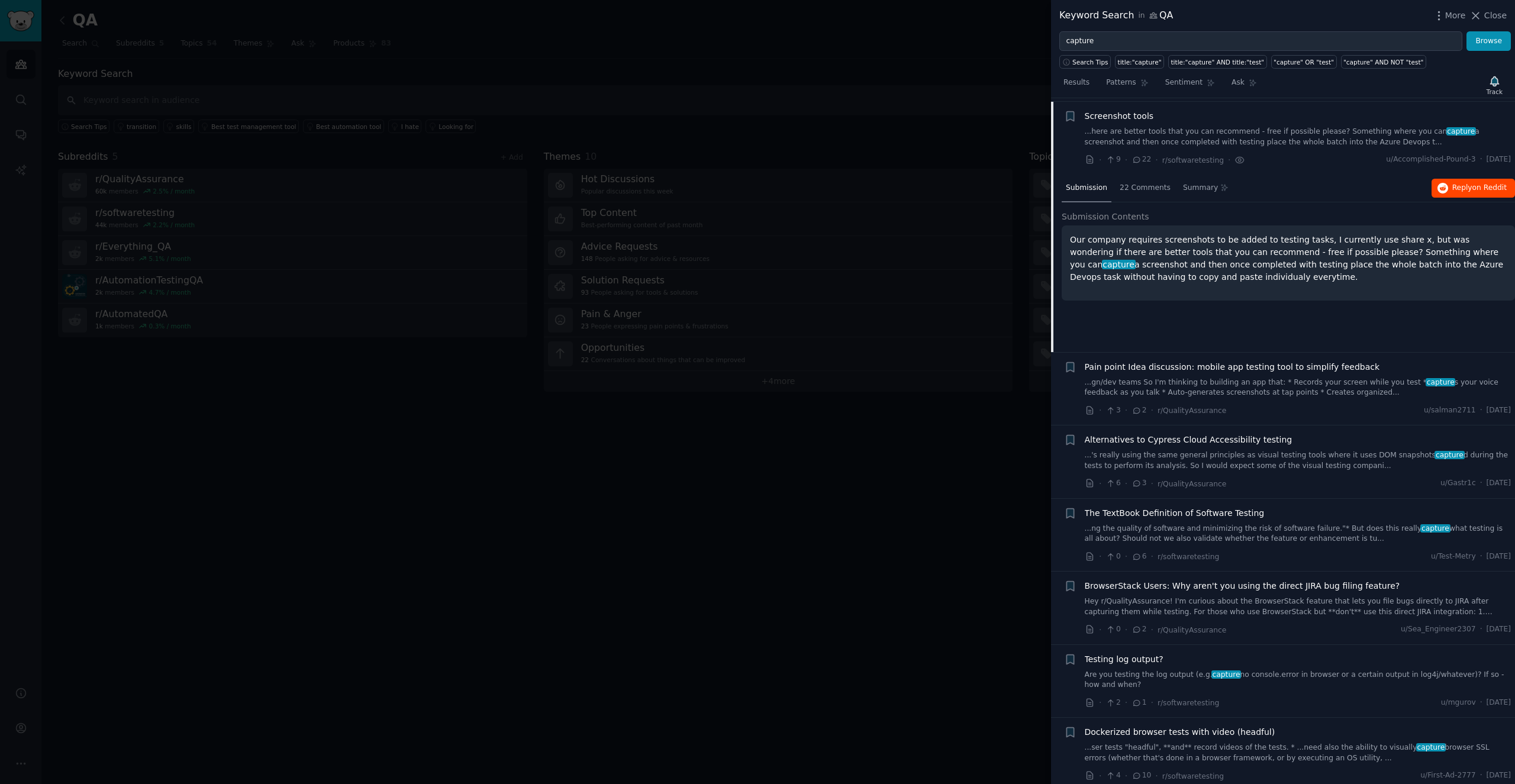
scroll to position [949, 0]
click at [756, 195] on div "Submission 22 Comments Summary Reply on Reddit" at bounding box center [1288, 188] width 453 height 29
click at [756, 183] on span "Reply on Reddit" at bounding box center [1479, 188] width 55 height 11
click at [756, 434] on div at bounding box center [757, 392] width 1515 height 784
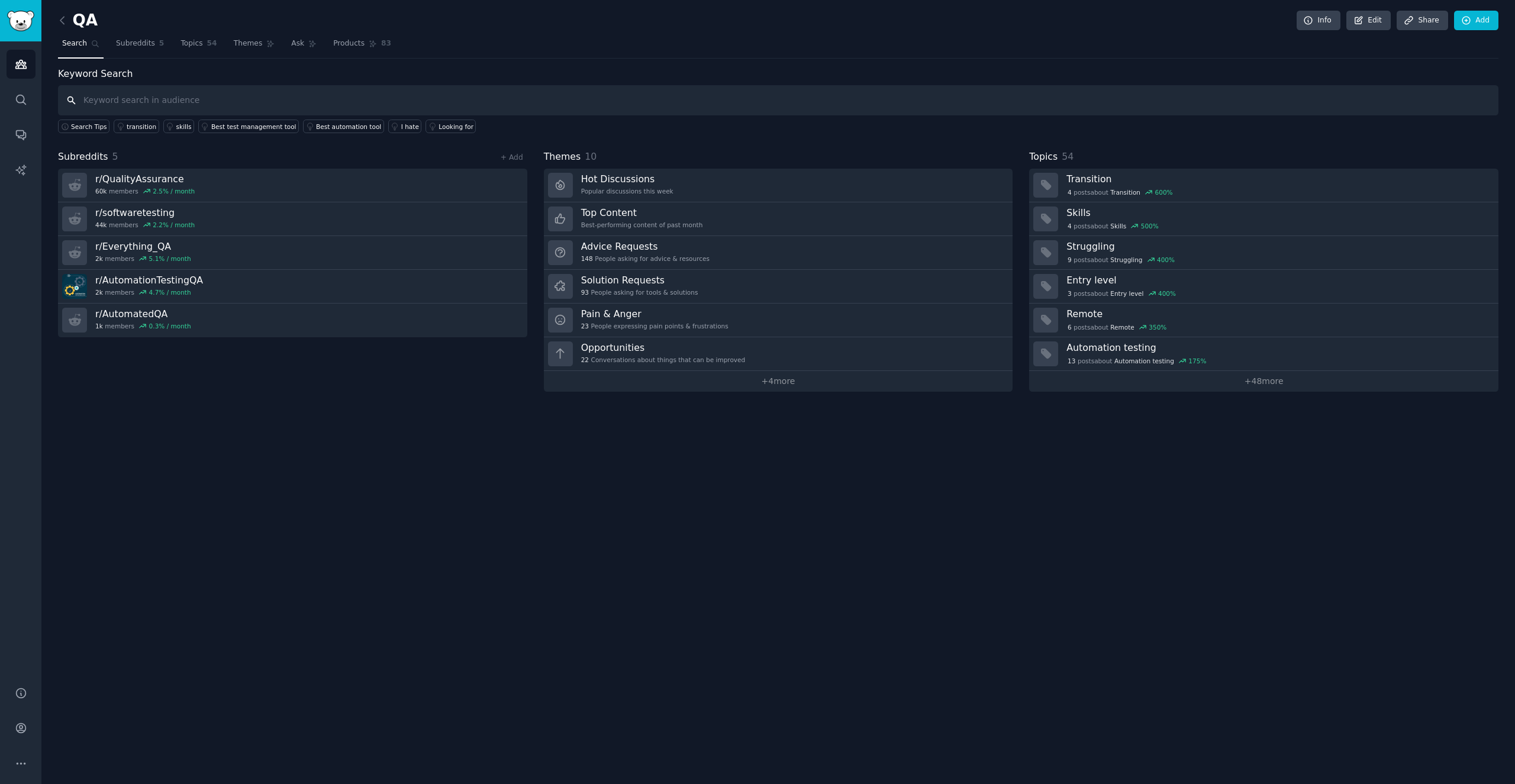
click at [103, 101] on input "text" at bounding box center [778, 100] width 1440 height 30
type input "capture"
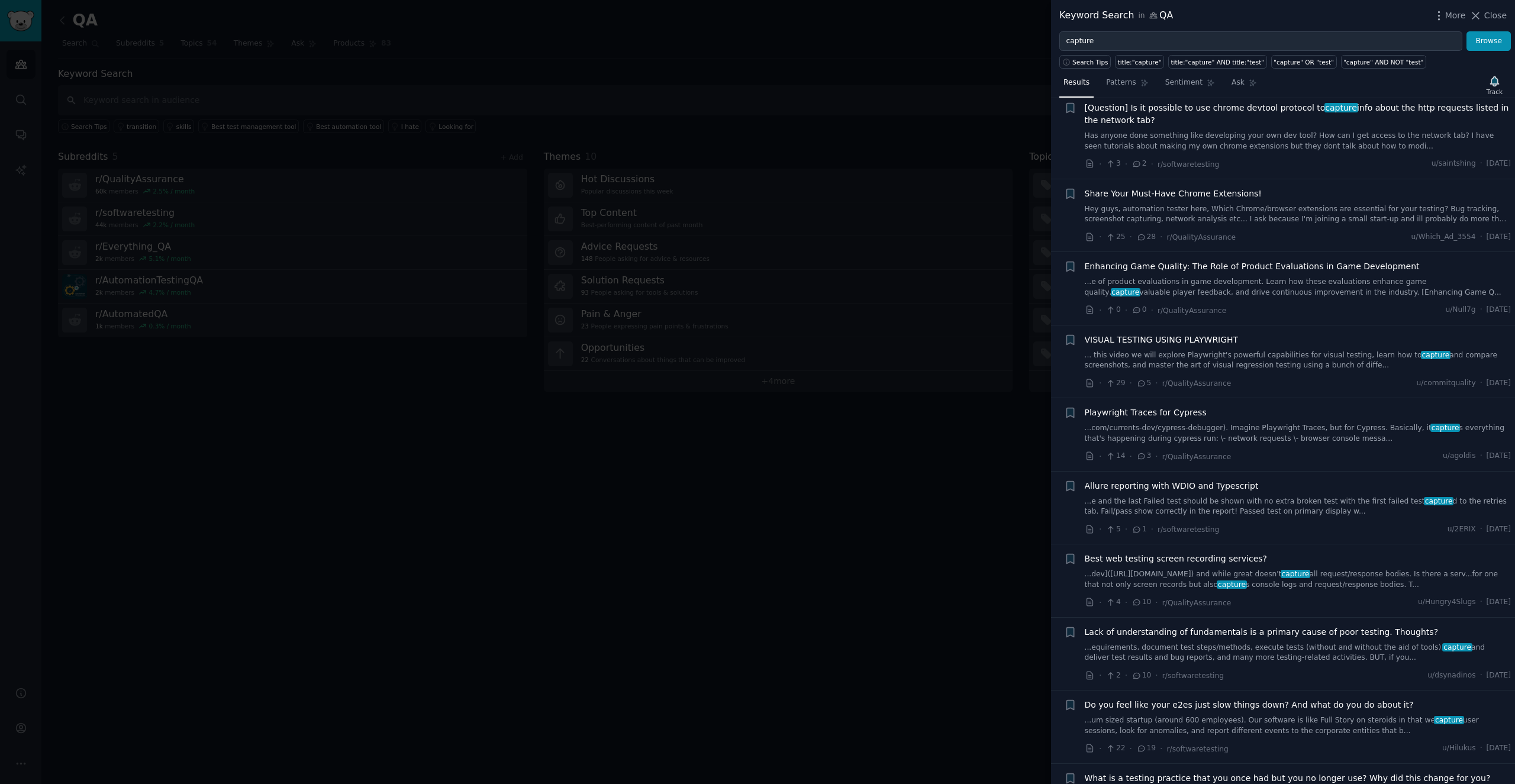
scroll to position [4241, 0]
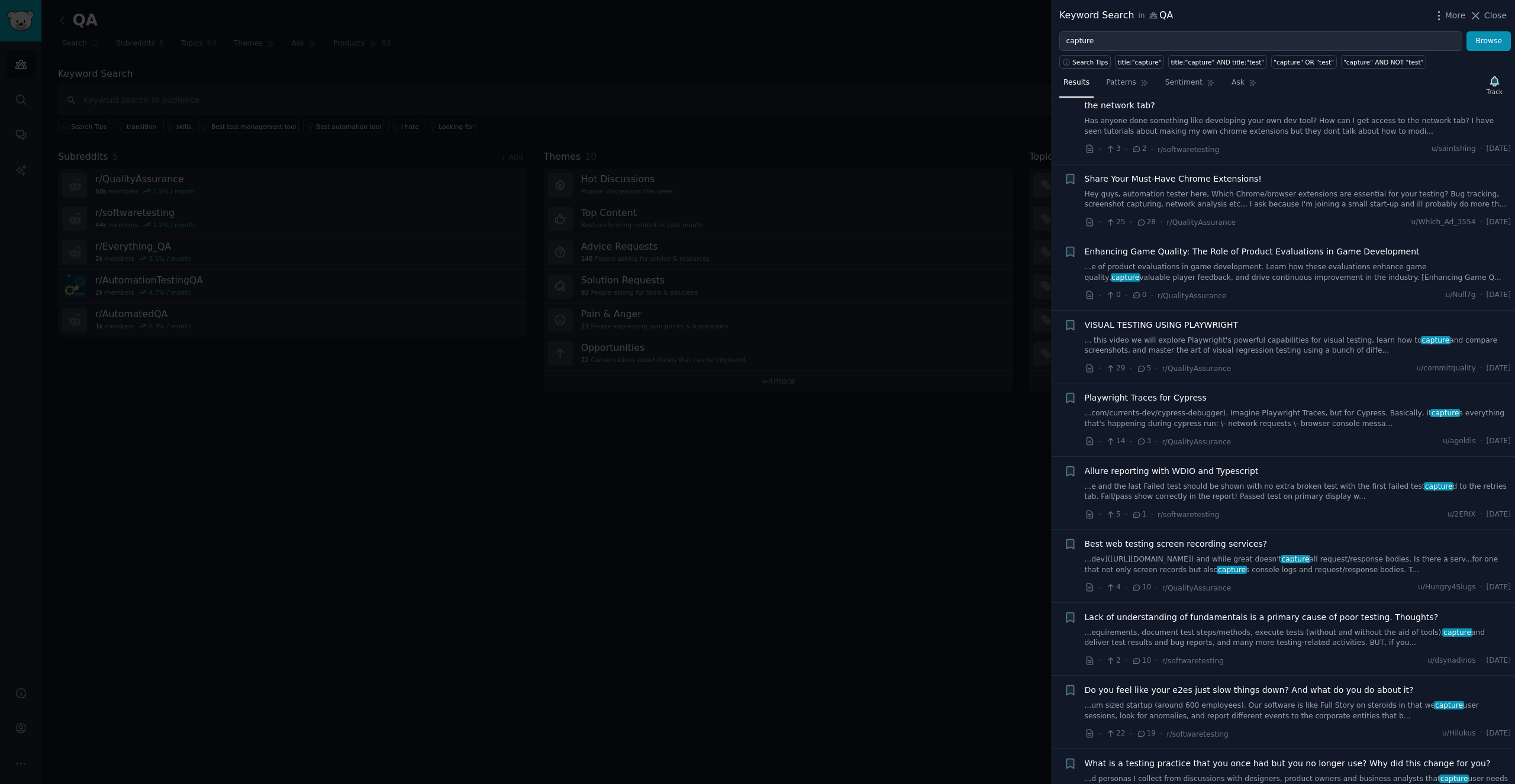
click at [756, 319] on span "VISUAL TESTING USING PLAYWRIGHT" at bounding box center [1161, 325] width 154 height 13
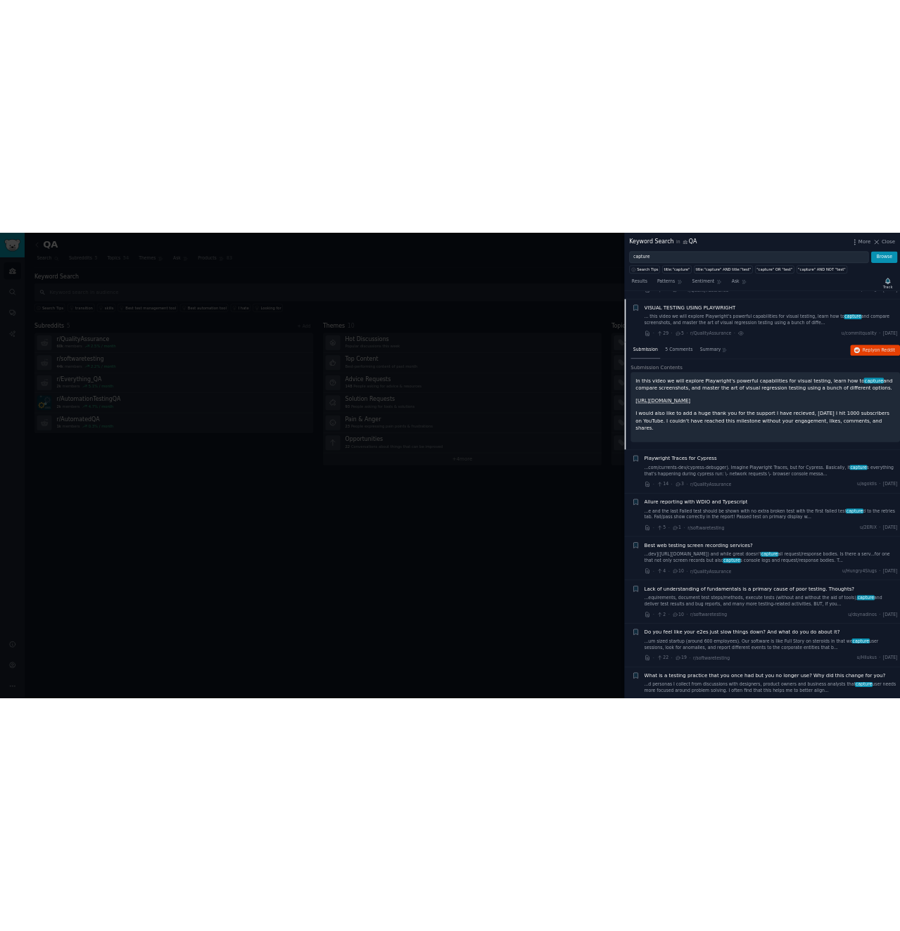
scroll to position [5280, 0]
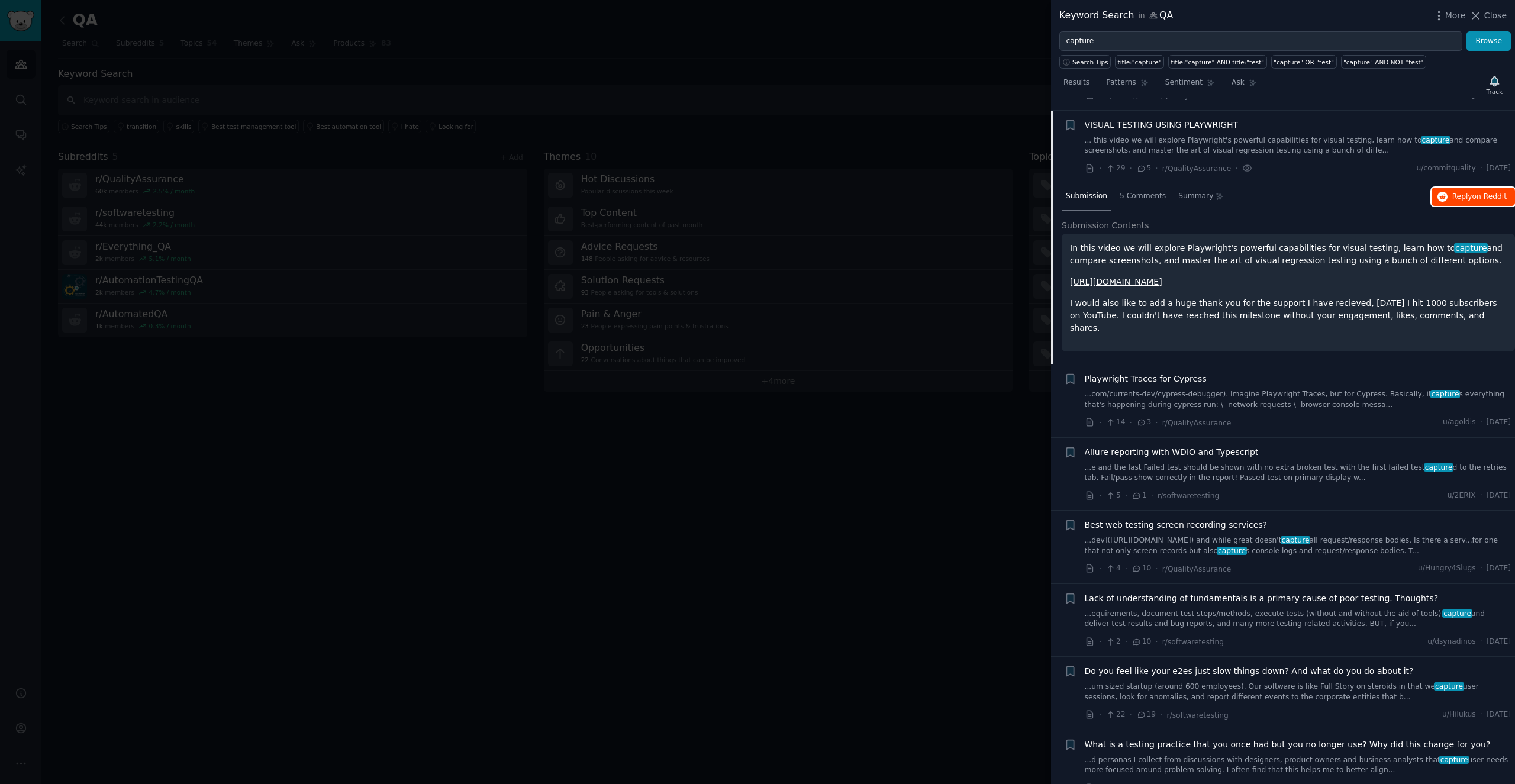
click at [756, 188] on button "Reply on Reddit" at bounding box center [1473, 197] width 83 height 19
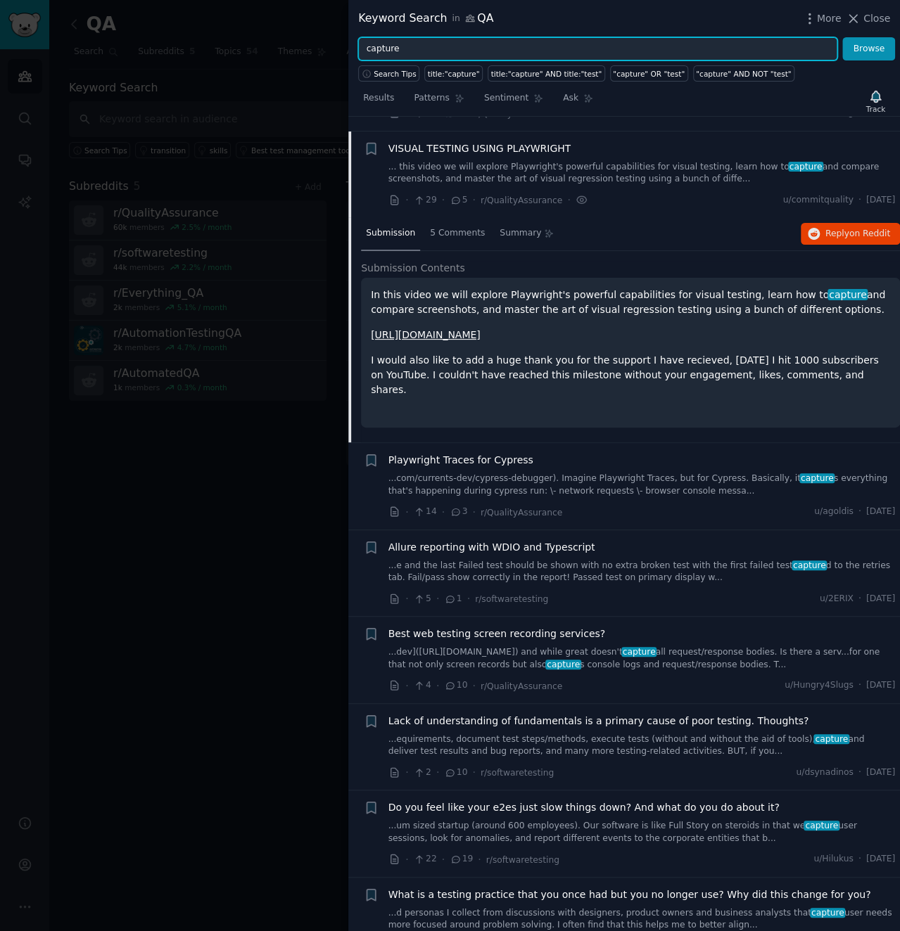
drag, startPoint x: 441, startPoint y: 54, endPoint x: 253, endPoint y: 44, distance: 188.8
click at [358, 49] on input "capture" at bounding box center [597, 49] width 479 height 24
click at [842, 37] on button "Browse" at bounding box center [868, 49] width 53 height 24
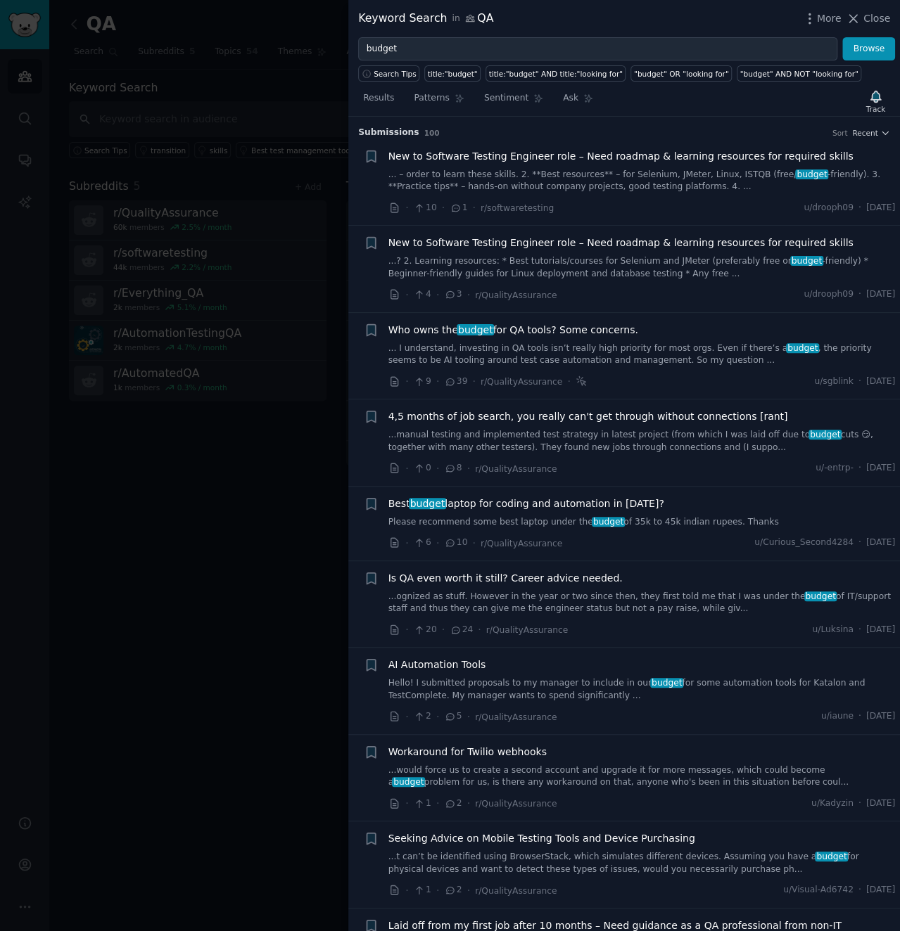
click at [431, 665] on span "AI Automation Tools" at bounding box center [437, 665] width 98 height 15
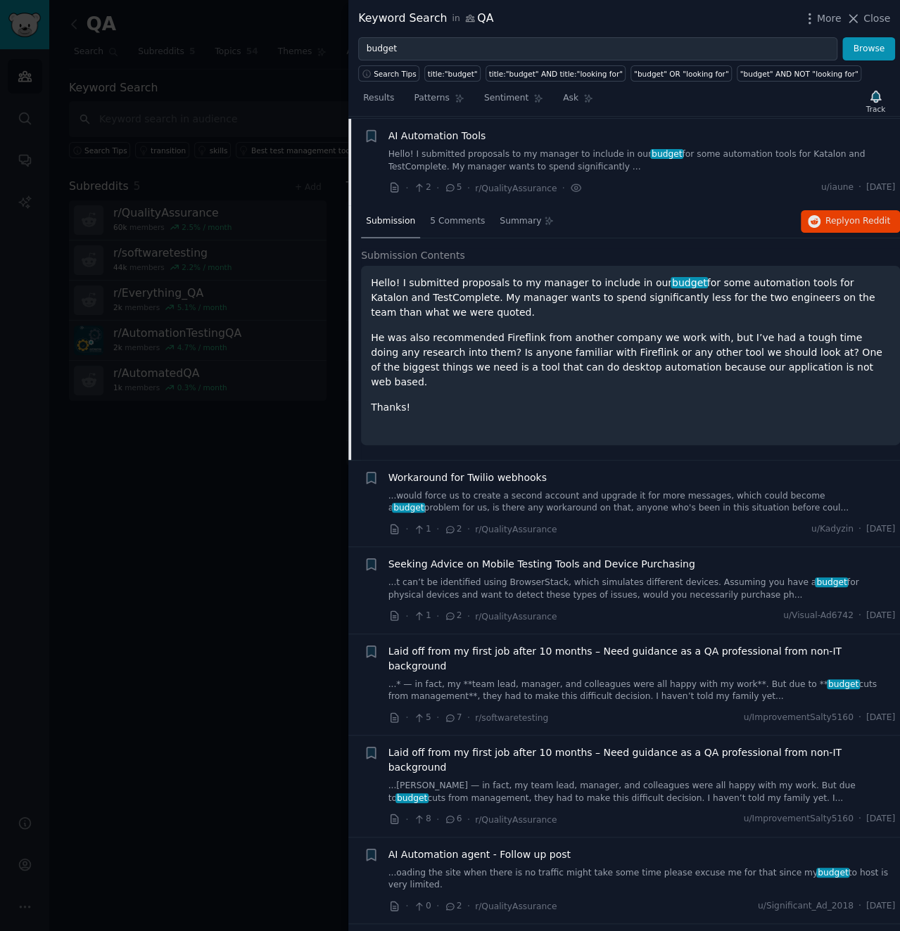
scroll to position [530, 0]
click at [829, 215] on span "Reply on Reddit" at bounding box center [857, 221] width 65 height 13
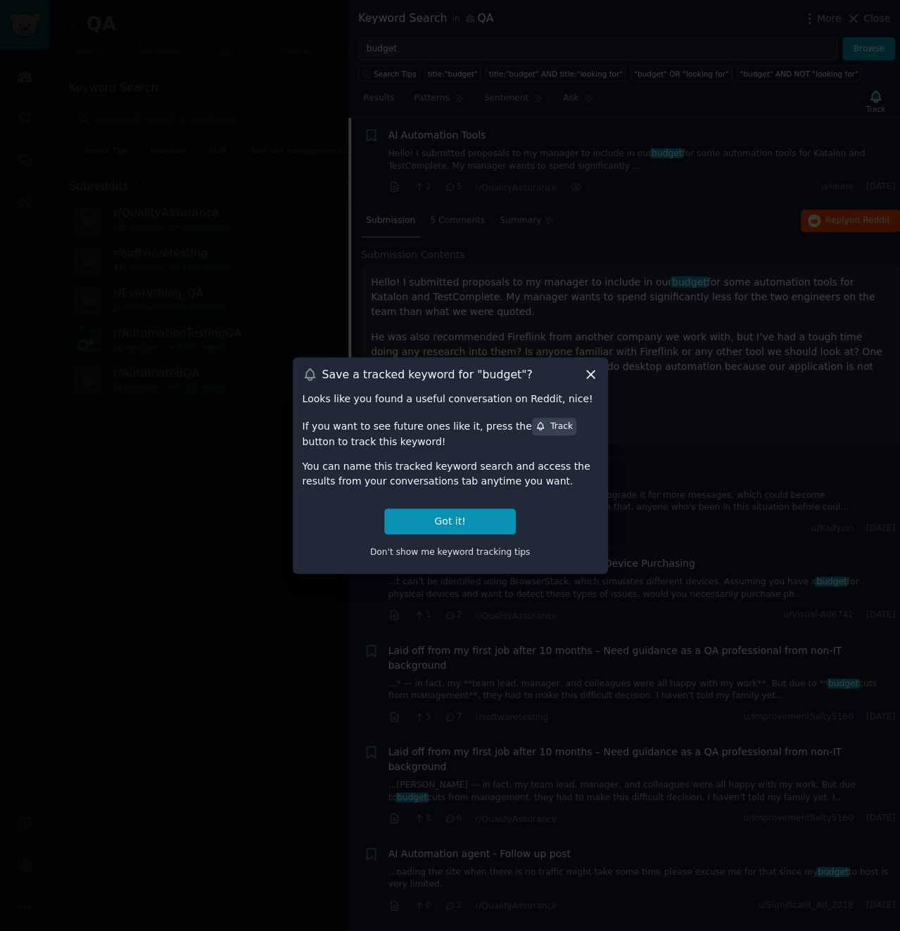
click at [585, 372] on icon at bounding box center [590, 374] width 15 height 15
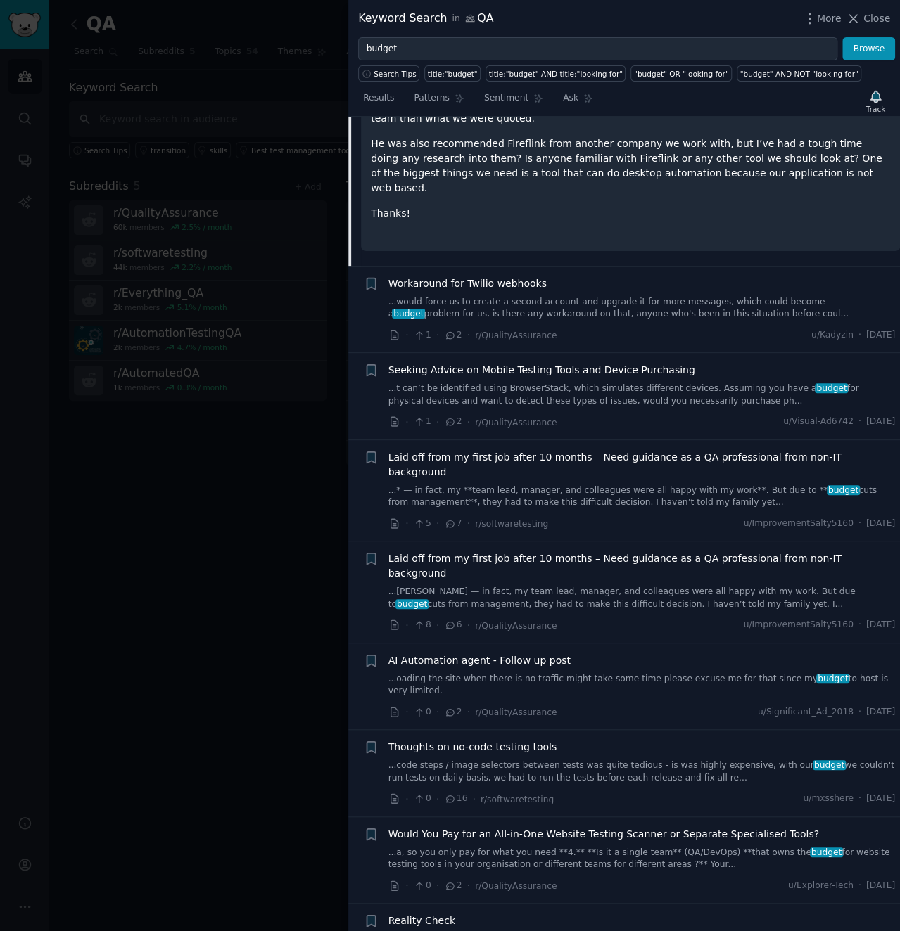
scroll to position [215, 0]
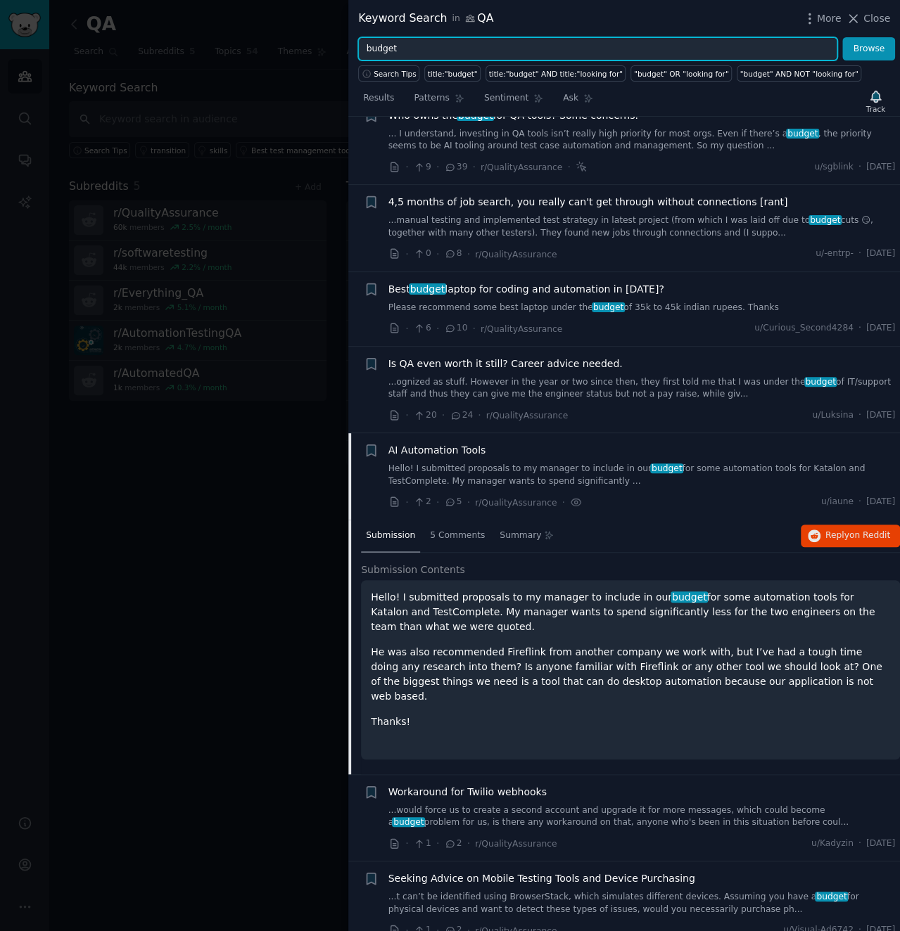
drag, startPoint x: 417, startPoint y: 45, endPoint x: 286, endPoint y: 47, distance: 130.9
click at [358, 47] on input "budget" at bounding box center [597, 49] width 479 height 24
click at [842, 37] on button "Browse" at bounding box center [868, 49] width 53 height 24
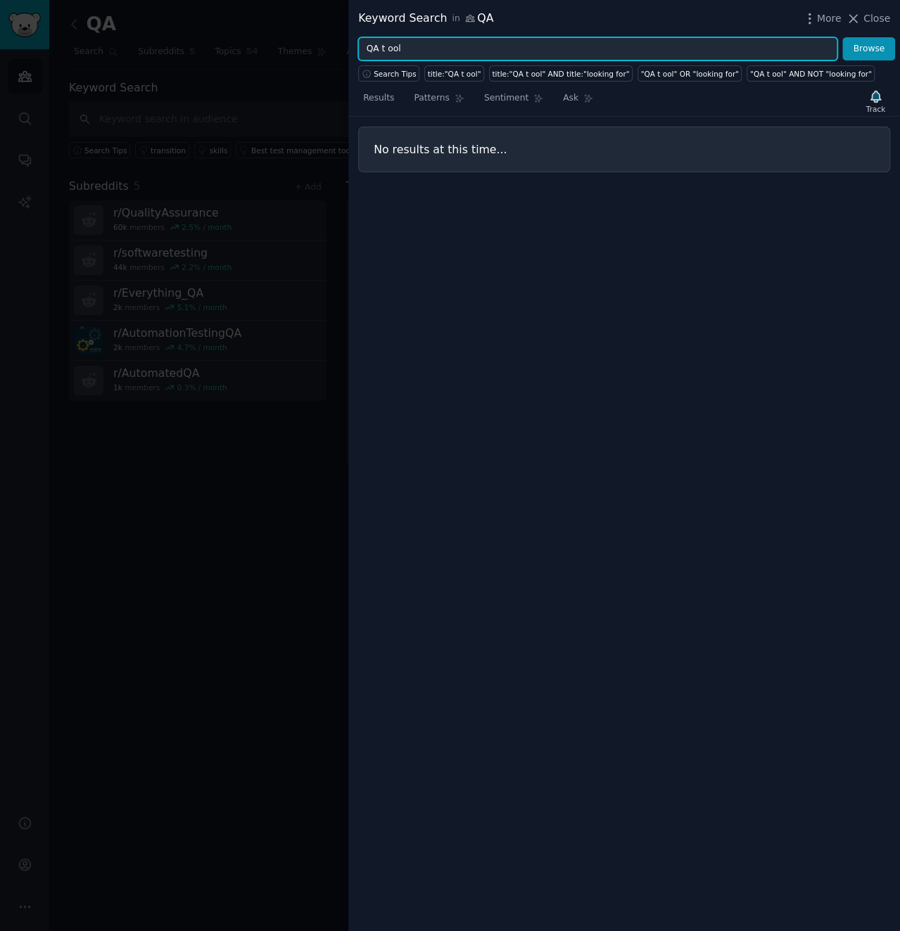
click at [384, 46] on input "QA t ool" at bounding box center [597, 49] width 479 height 24
type input "QA tool"
click at [842, 37] on button "Browse" at bounding box center [868, 49] width 53 height 24
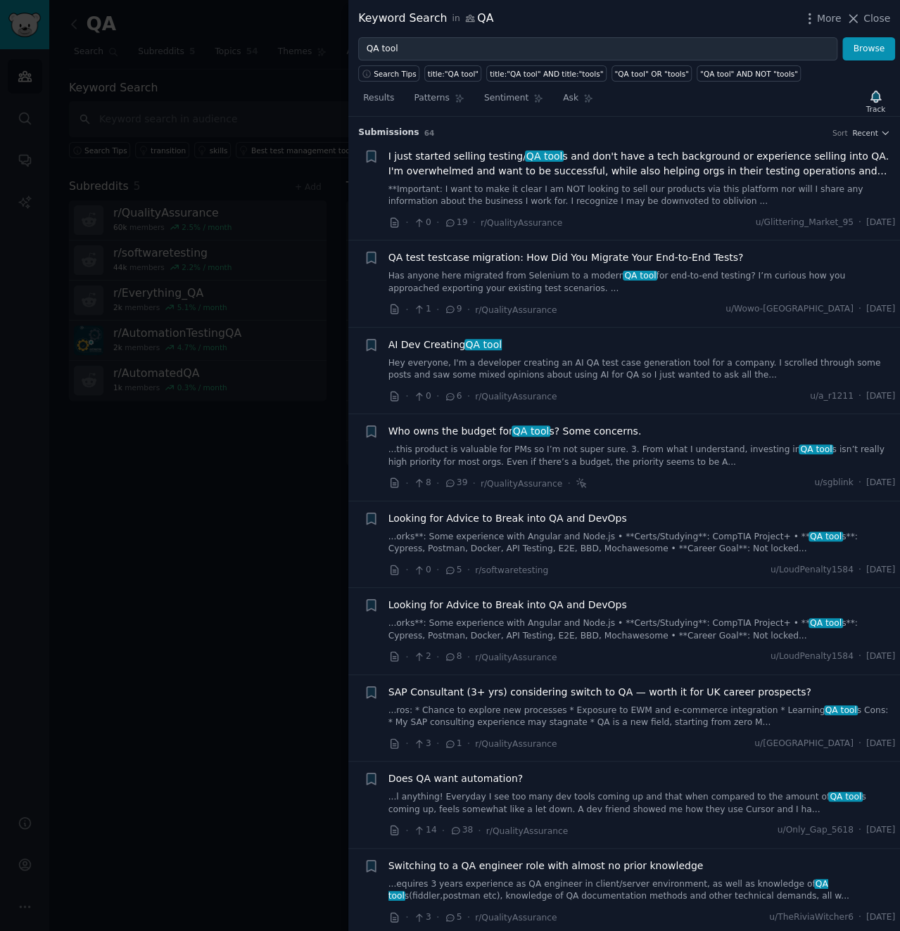
click at [509, 168] on span "I just started selling testing/ QA tool s and don't have a tech background or e…" at bounding box center [641, 164] width 507 height 30
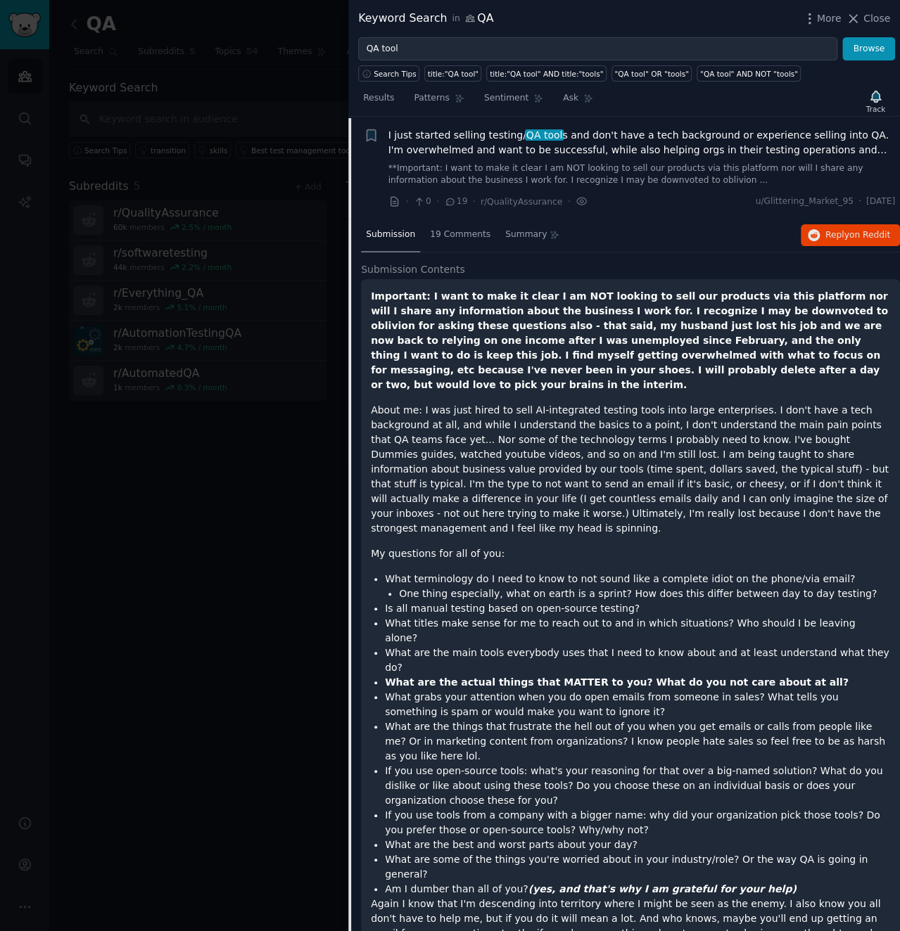
scroll to position [22, 0]
click at [801, 220] on div "Submission 19 Comments Summary Reply on Reddit" at bounding box center [630, 235] width 539 height 34
click at [818, 227] on button "Reply on Reddit" at bounding box center [850, 235] width 99 height 23
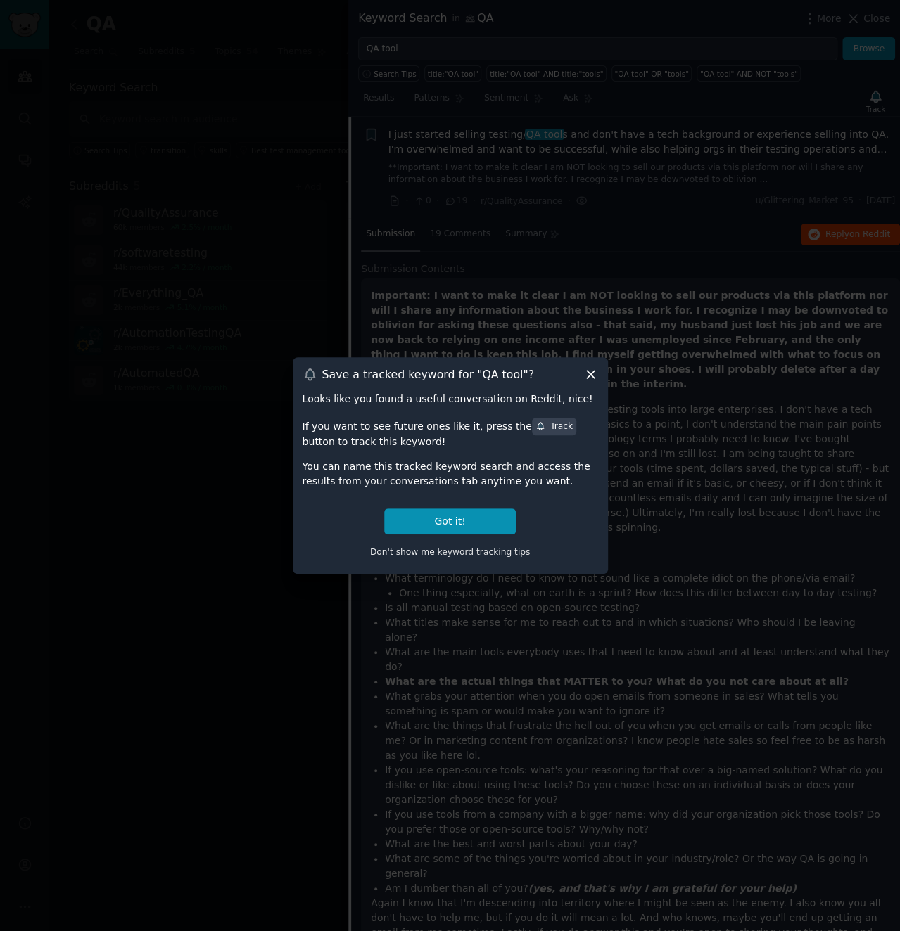
click at [587, 373] on icon at bounding box center [590, 374] width 15 height 15
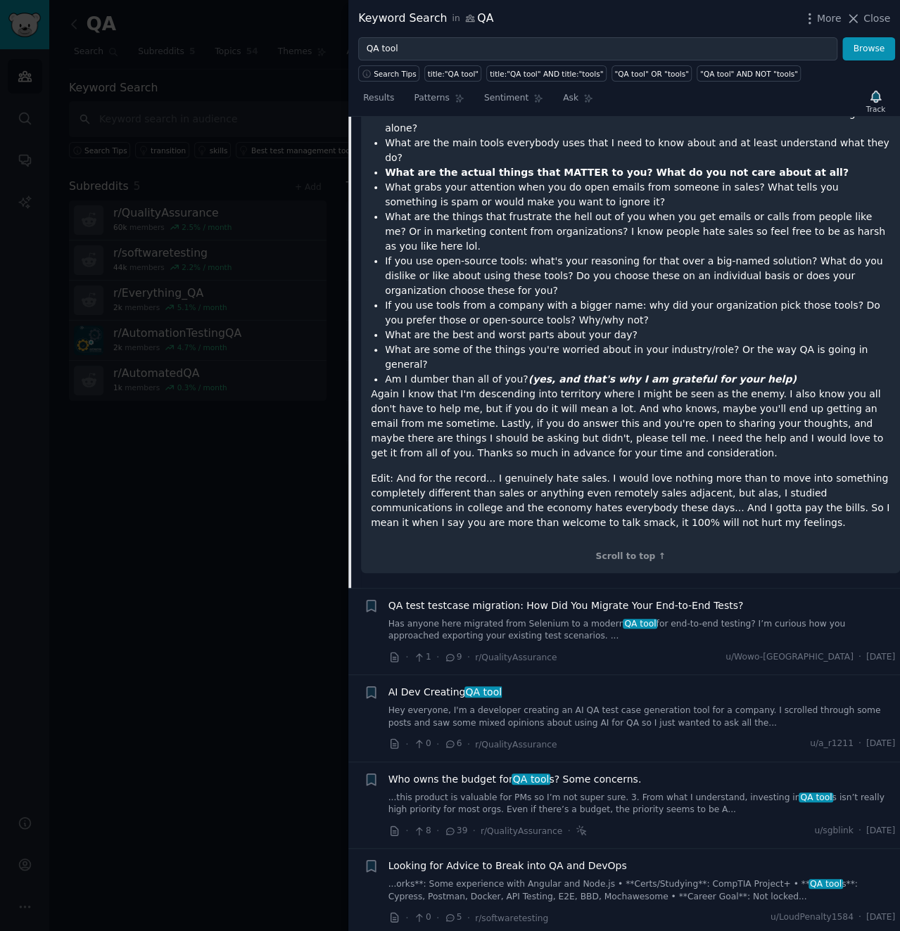
scroll to position [573, 0]
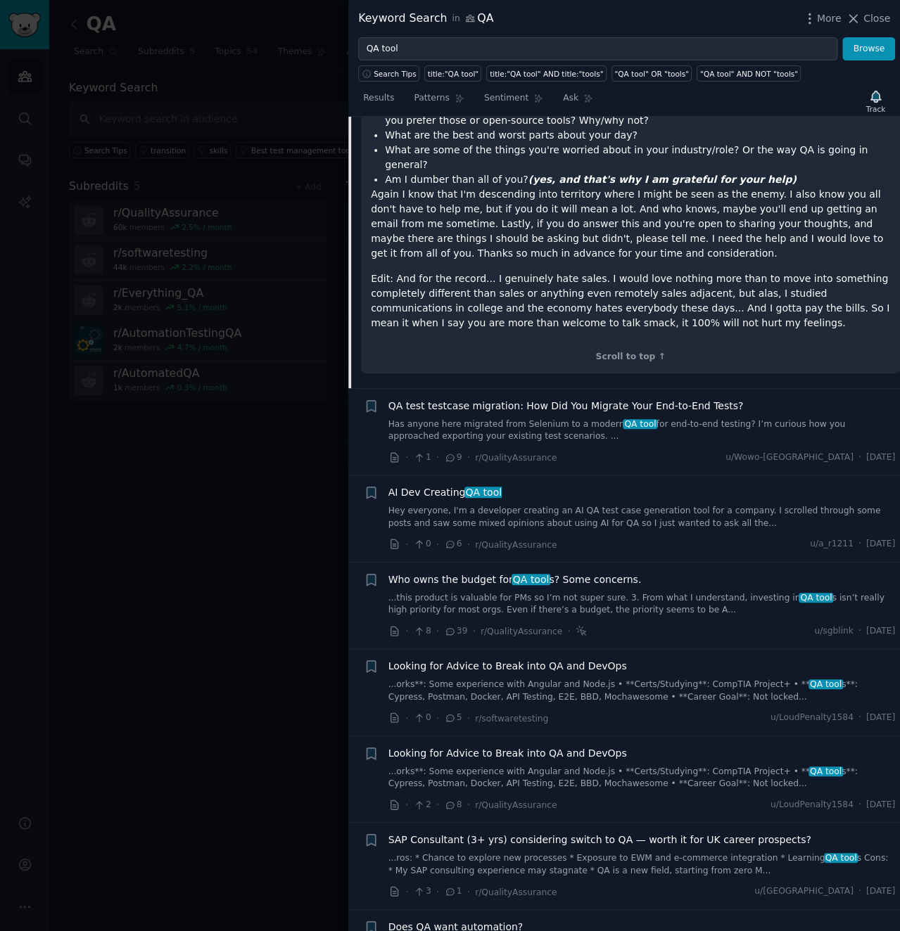
click at [517, 399] on span "QA test testcase migration: How Did You Migrate Your End-to-End Tests?" at bounding box center [565, 406] width 355 height 15
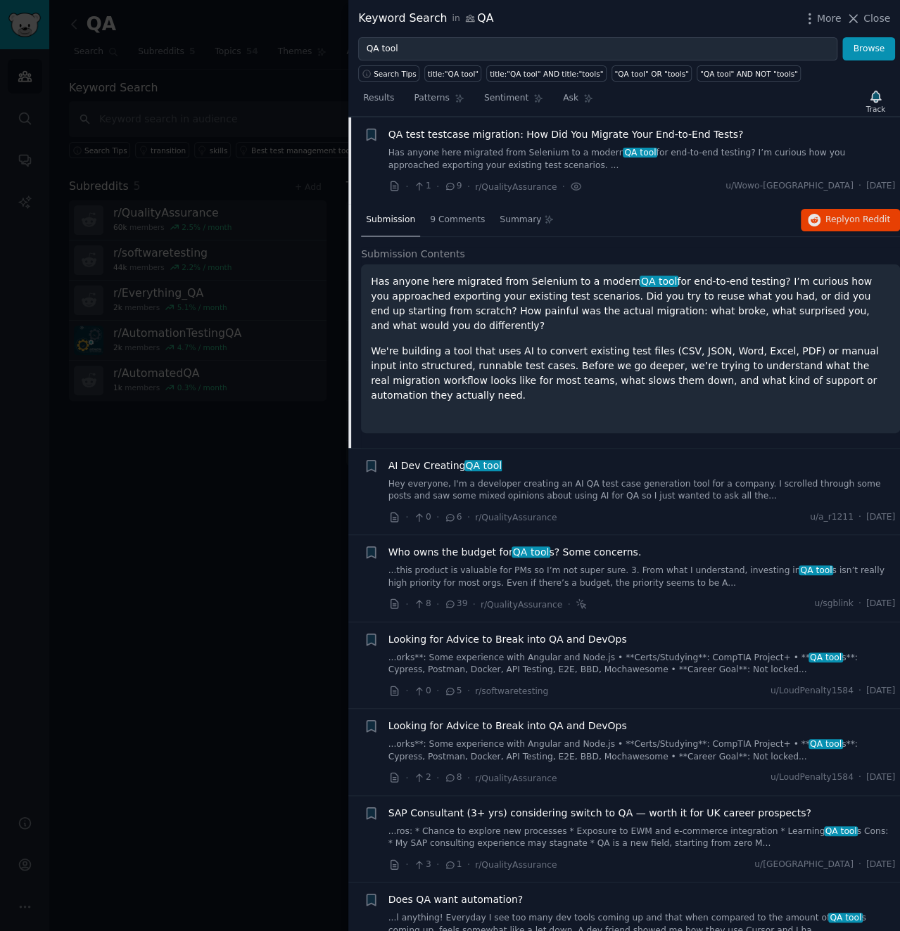
scroll to position [360, 0]
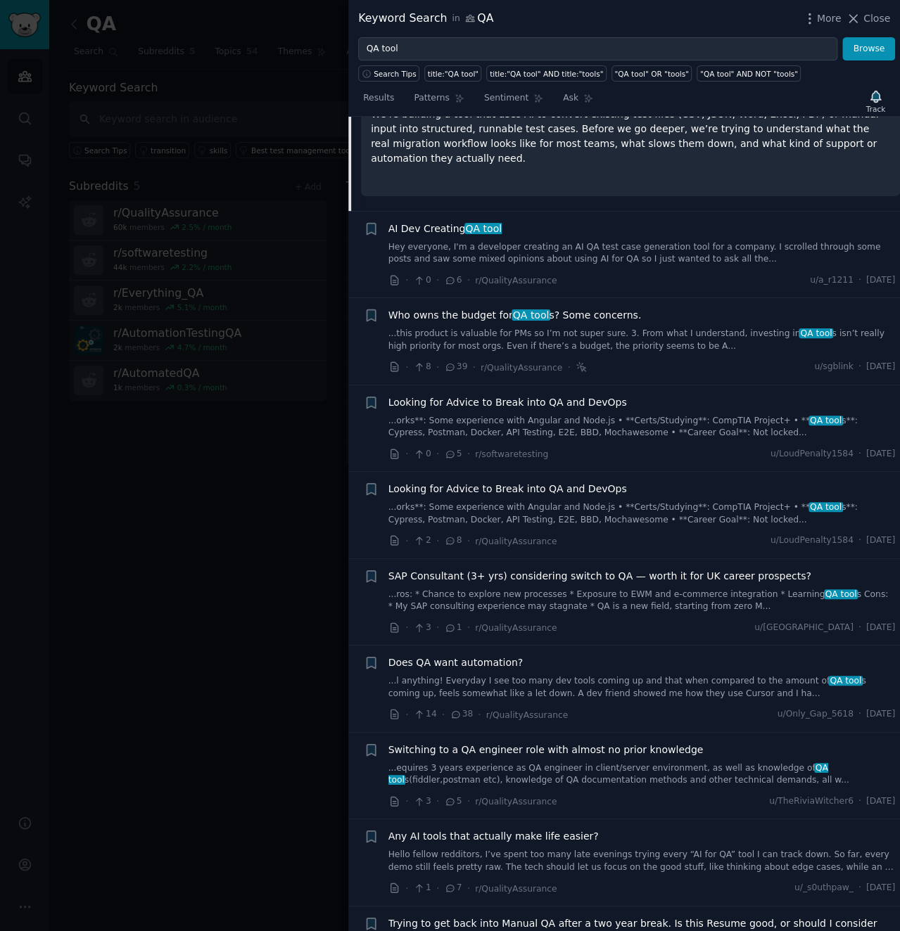
click at [610, 249] on link "Hey everyone, I'm a developer creating an AI QA test case generation tool for a…" at bounding box center [641, 253] width 507 height 25
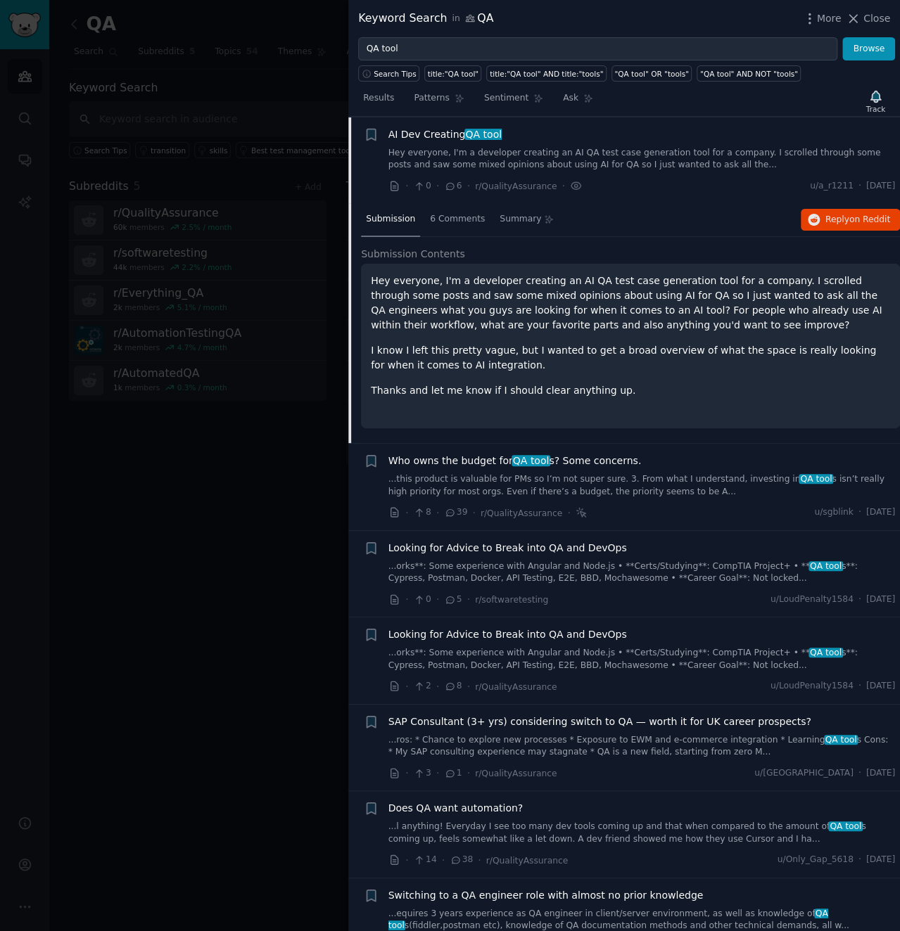
scroll to position [210, 0]
click at [812, 227] on icon "button" at bounding box center [814, 221] width 13 height 13
click at [446, 469] on span "Who owns the budget for QA tool s? Some concerns." at bounding box center [514, 461] width 253 height 15
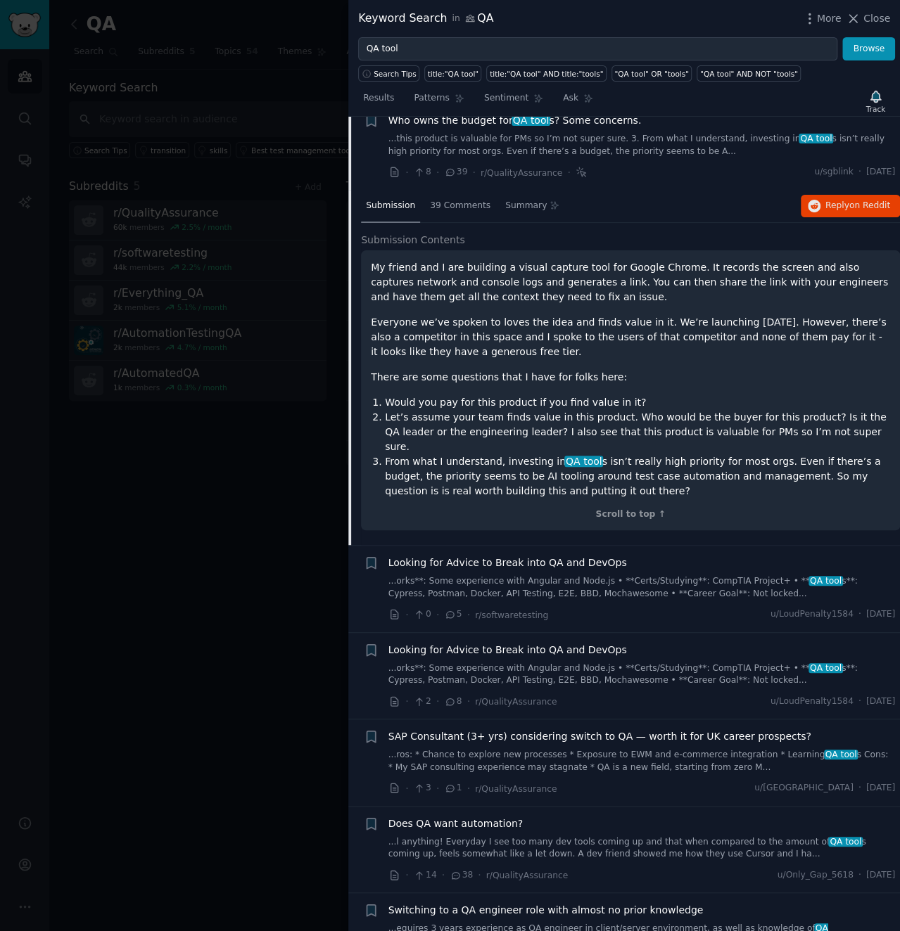
scroll to position [312, 0]
click at [504, 599] on div "Looking for Advice to Break into QA and DevOps ...orks**: Some experience with …" at bounding box center [641, 588] width 507 height 67
click at [575, 580] on link "...orks**: Some experience with Angular and Node.js • **Certs/Studying**: CompT…" at bounding box center [641, 587] width 507 height 25
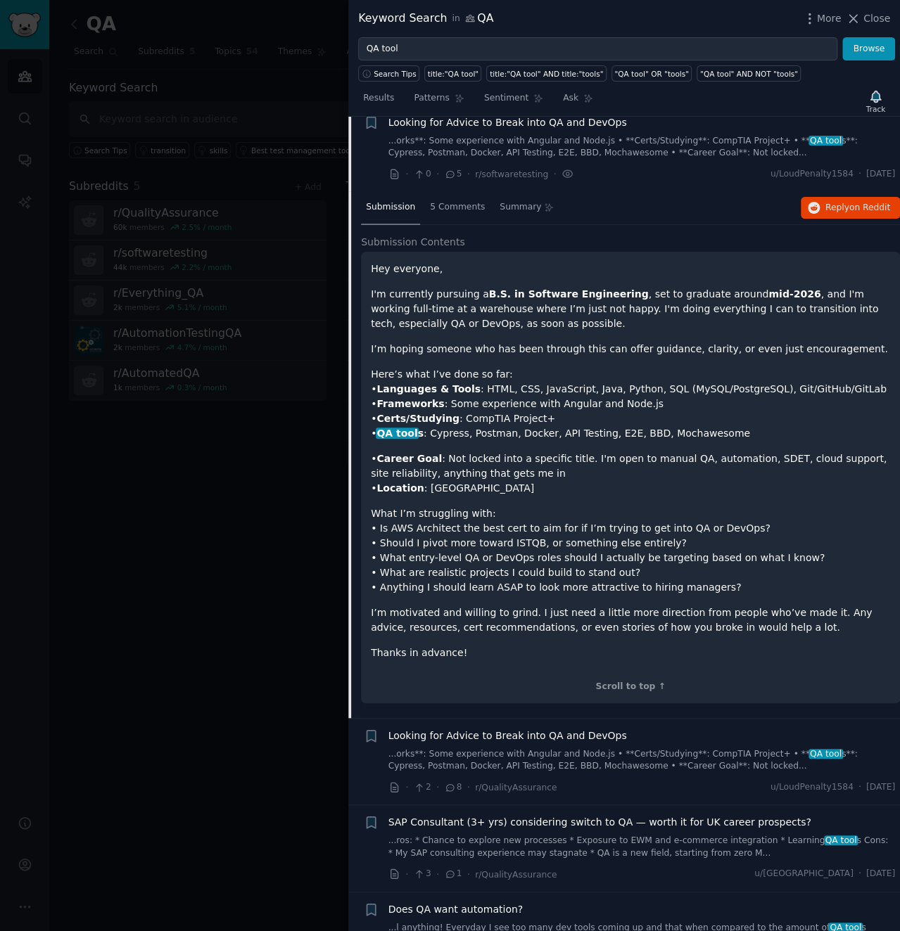
scroll to position [398, 0]
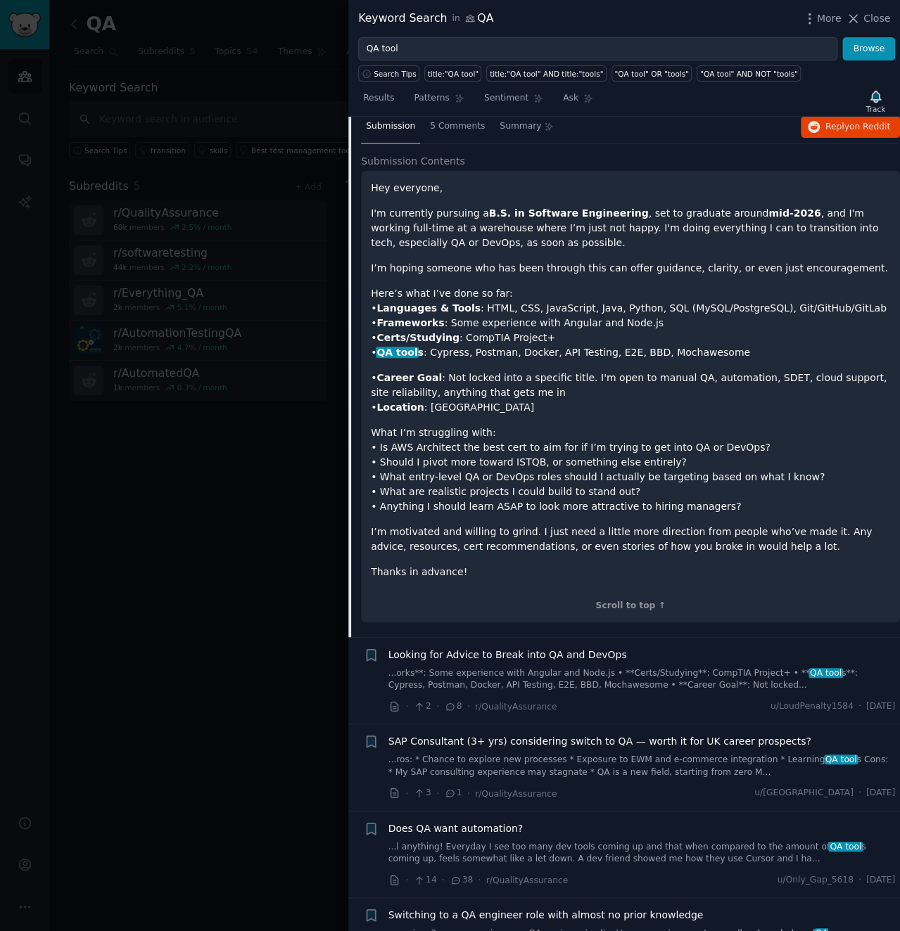
click at [607, 692] on link "...orks**: Some experience with Angular and Node.js • **Certs/Studying**: CompT…" at bounding box center [641, 680] width 507 height 25
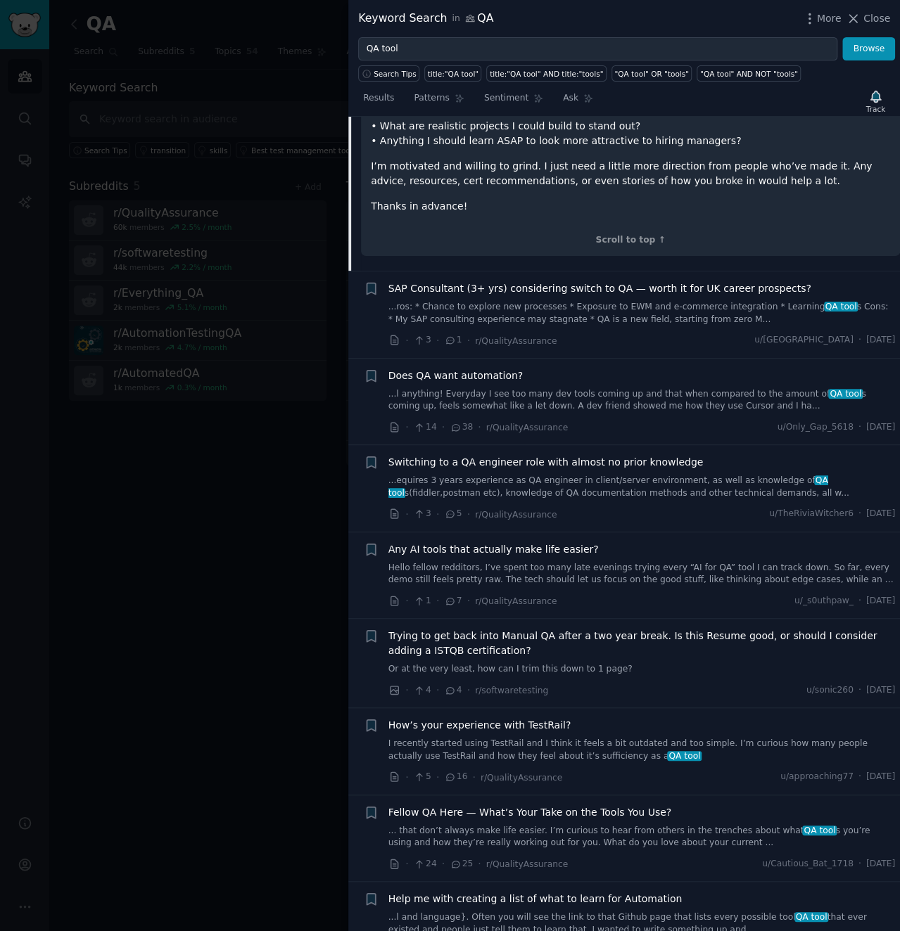
scroll to position [957, 0]
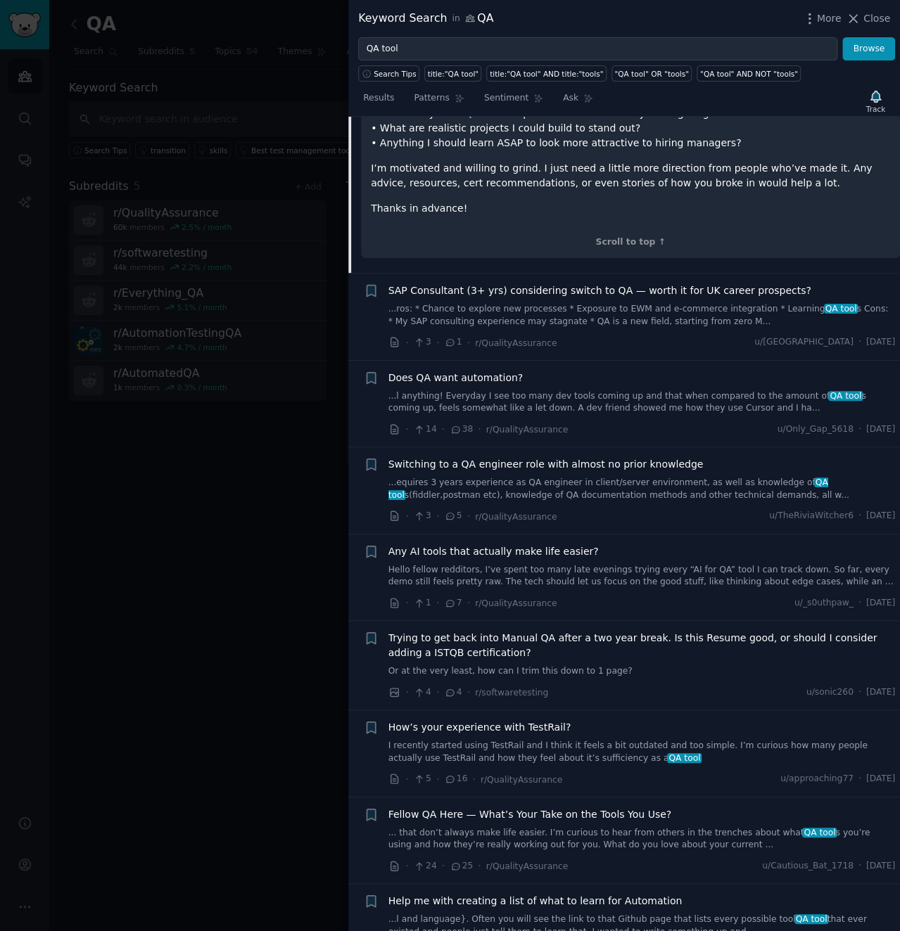
click at [594, 396] on link "...l anything! Everyday I see too many dev tools coming up and that when compar…" at bounding box center [641, 402] width 507 height 25
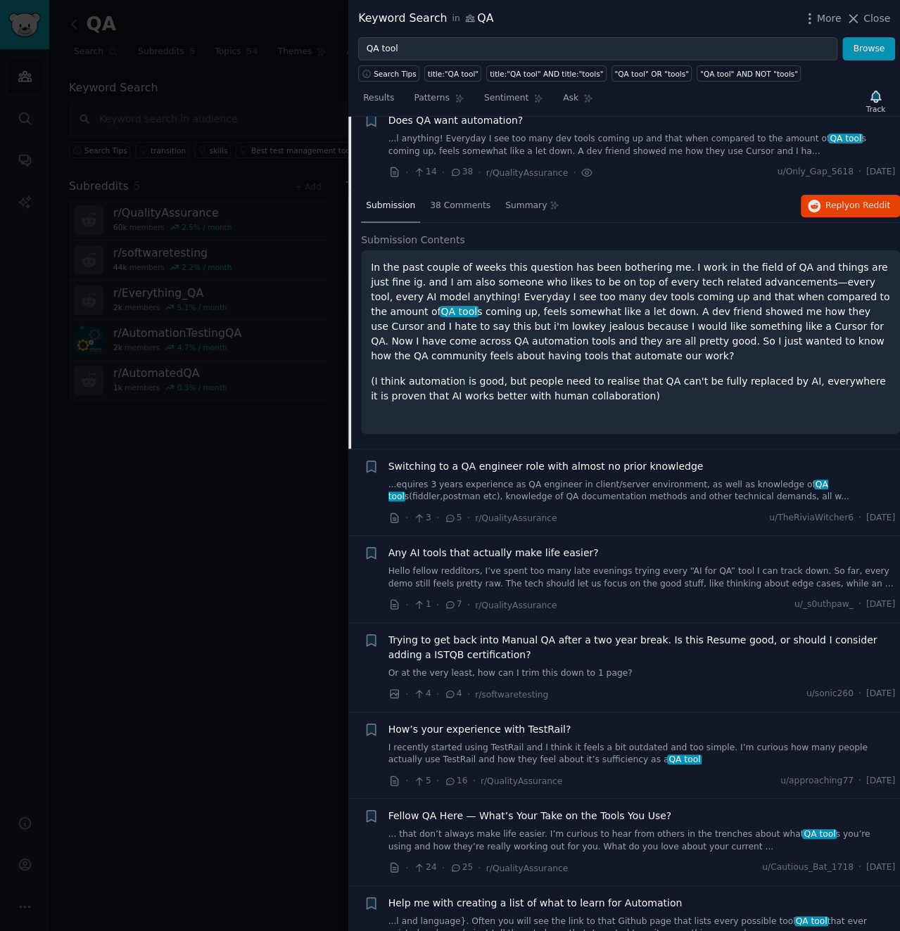
scroll to position [658, 0]
click at [825, 213] on span "Reply on Reddit" at bounding box center [857, 206] width 65 height 13
click at [520, 561] on span "Any AI tools that actually make life easier?" at bounding box center [493, 554] width 210 height 15
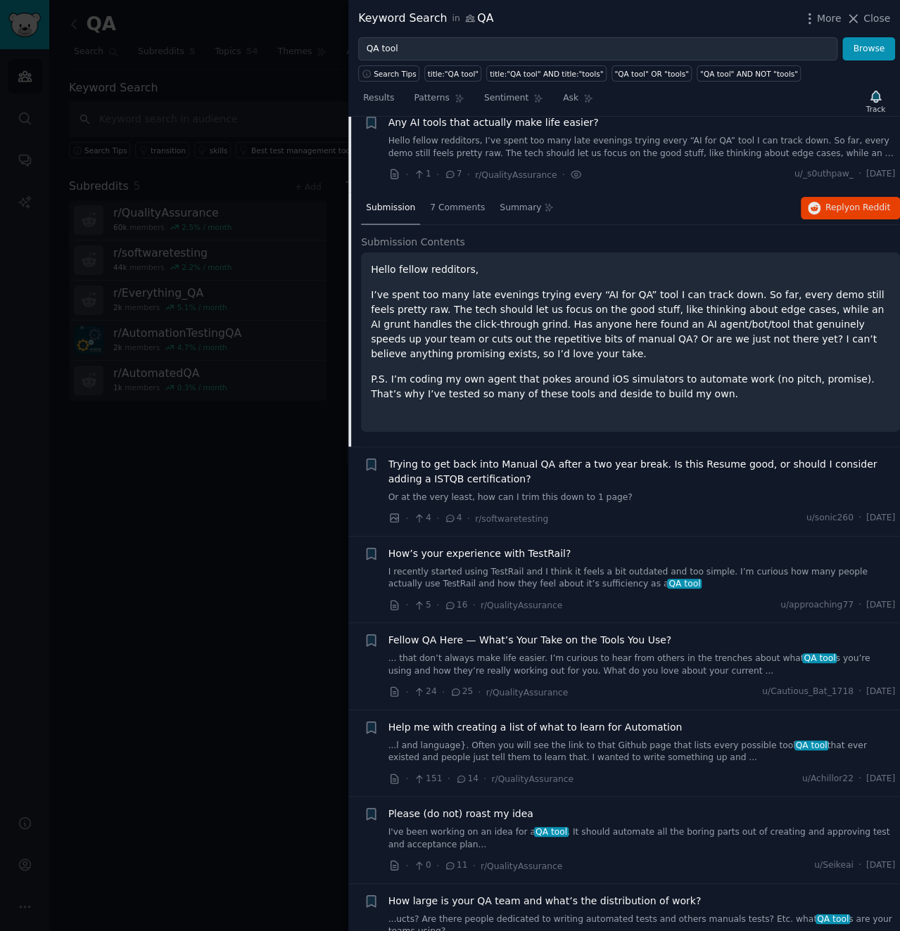
scroll to position [831, 0]
click at [862, 211] on span "on Reddit" at bounding box center [869, 206] width 41 height 10
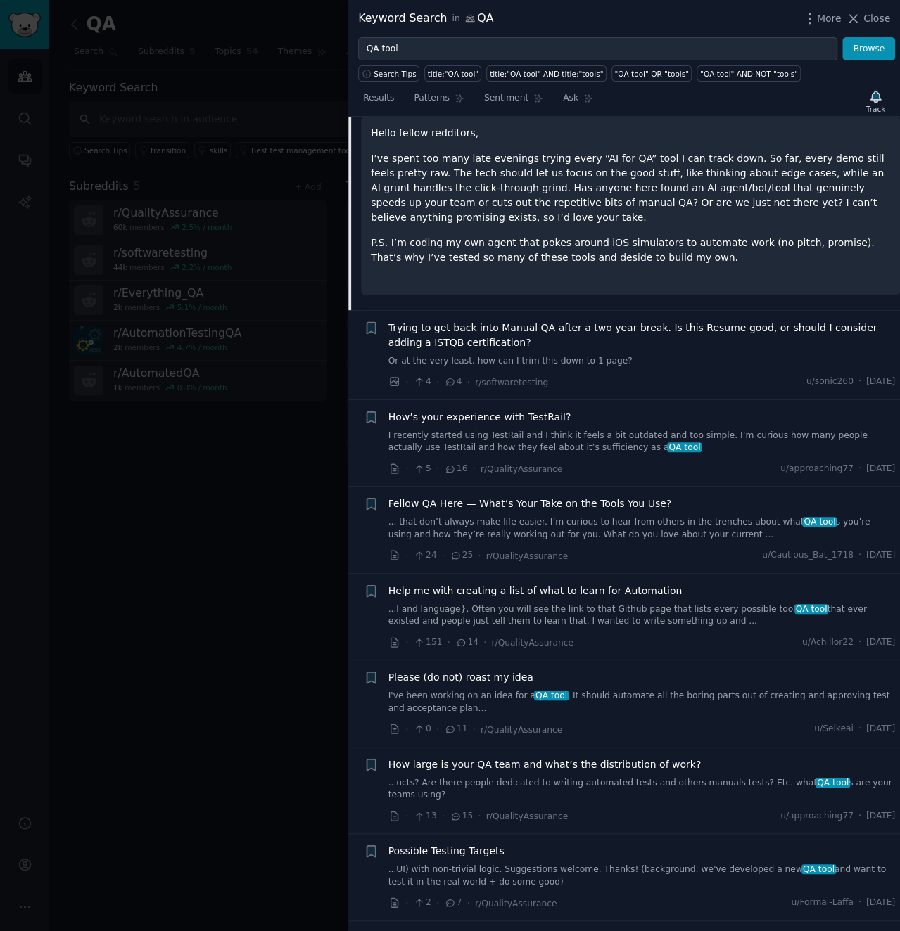
scroll to position [989, 0]
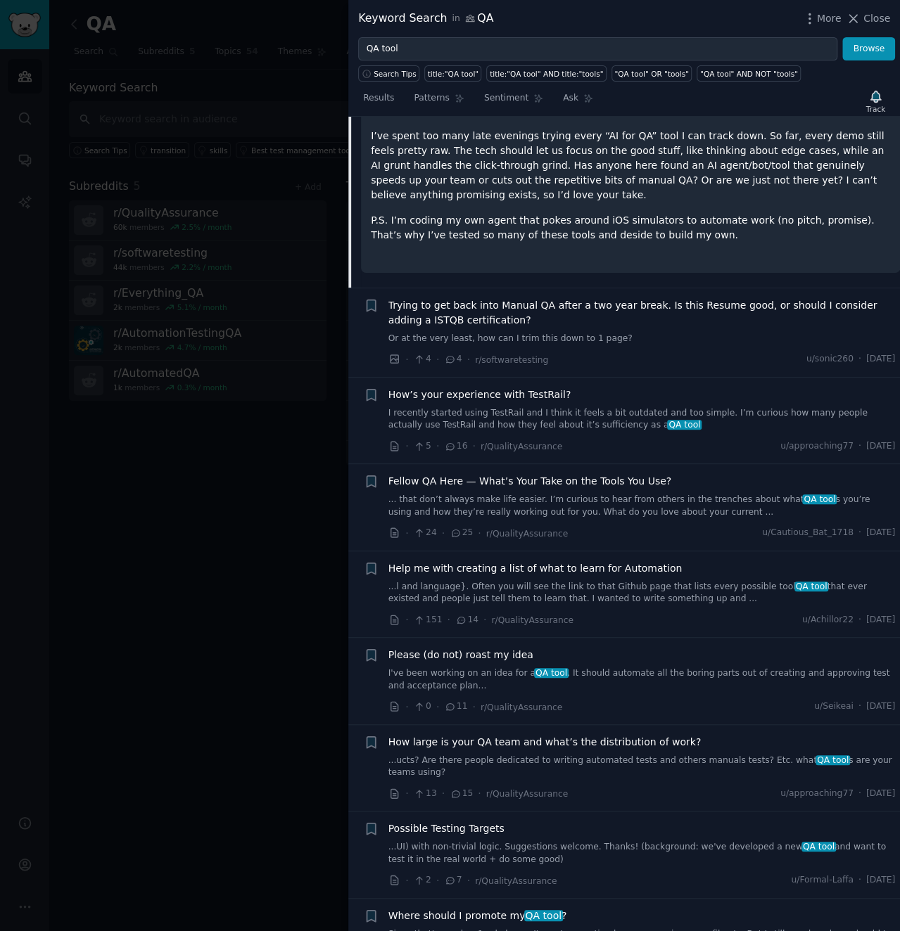
click at [734, 429] on link "I recently started using TestRail and I think it feels a bit outdated and too s…" at bounding box center [641, 419] width 507 height 25
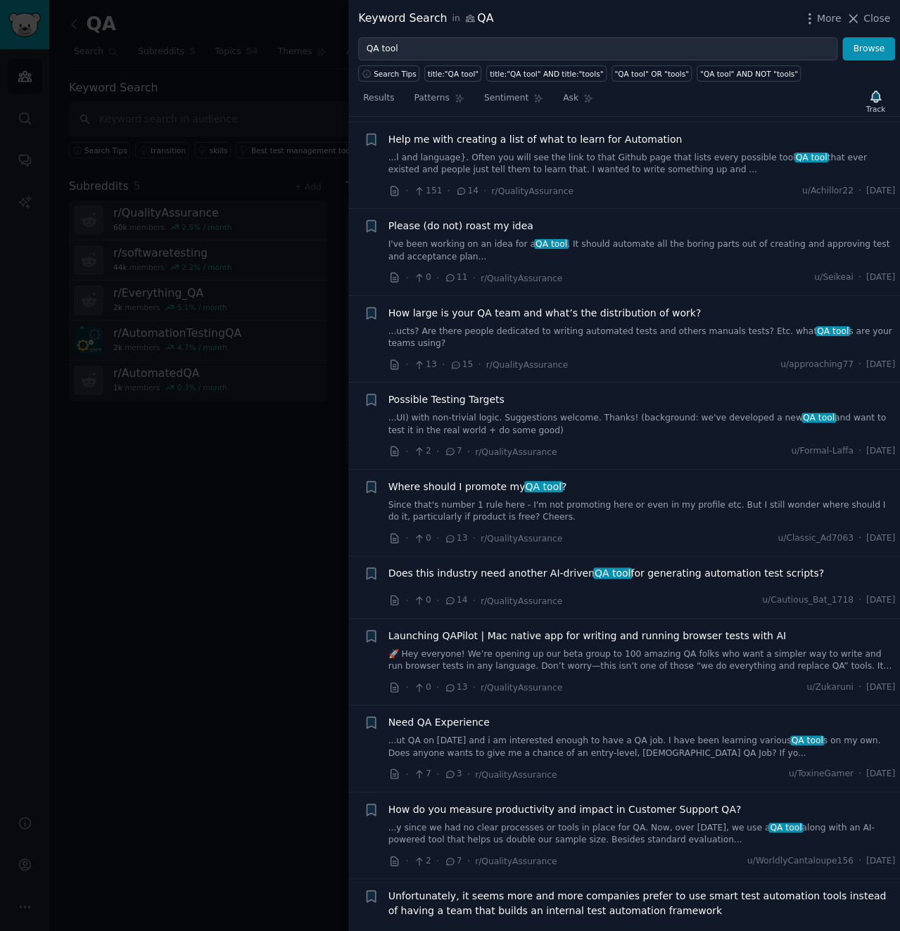
scroll to position [1401, 0]
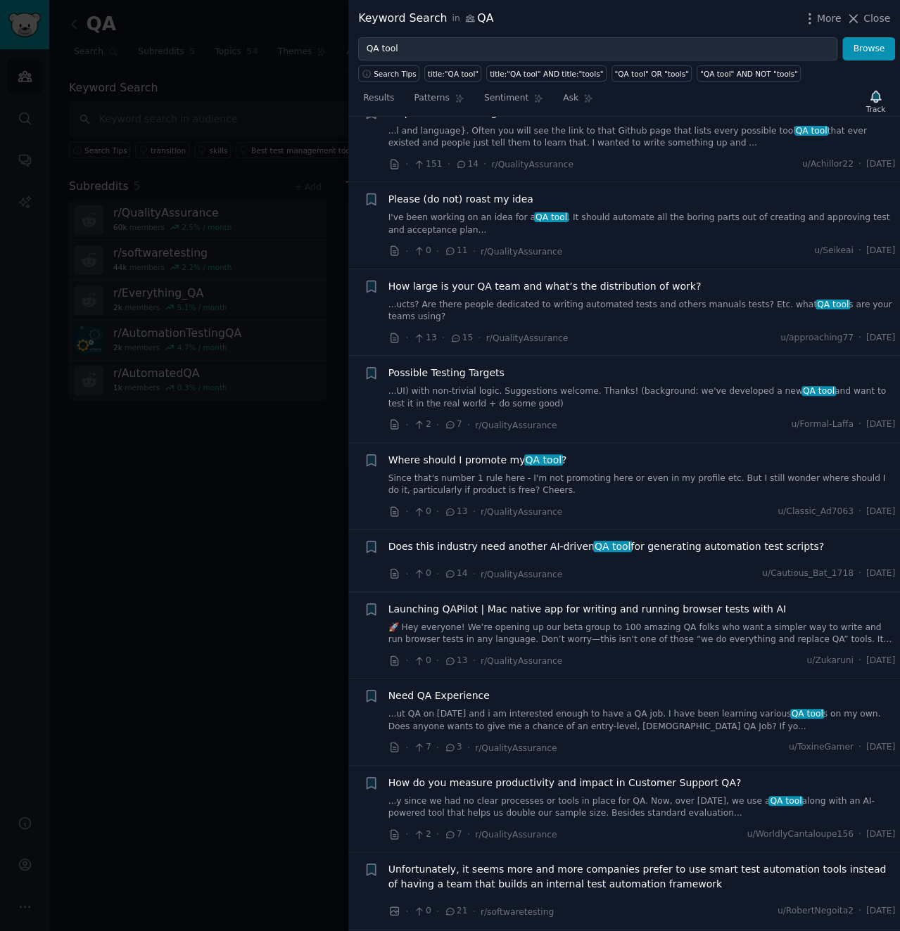
click at [613, 326] on div "How large is your QA team and what’s the distribution of work? ...ucts? Are the…" at bounding box center [641, 312] width 507 height 67
click at [582, 294] on span "How large is your QA team and what’s the distribution of work?" at bounding box center [544, 286] width 313 height 15
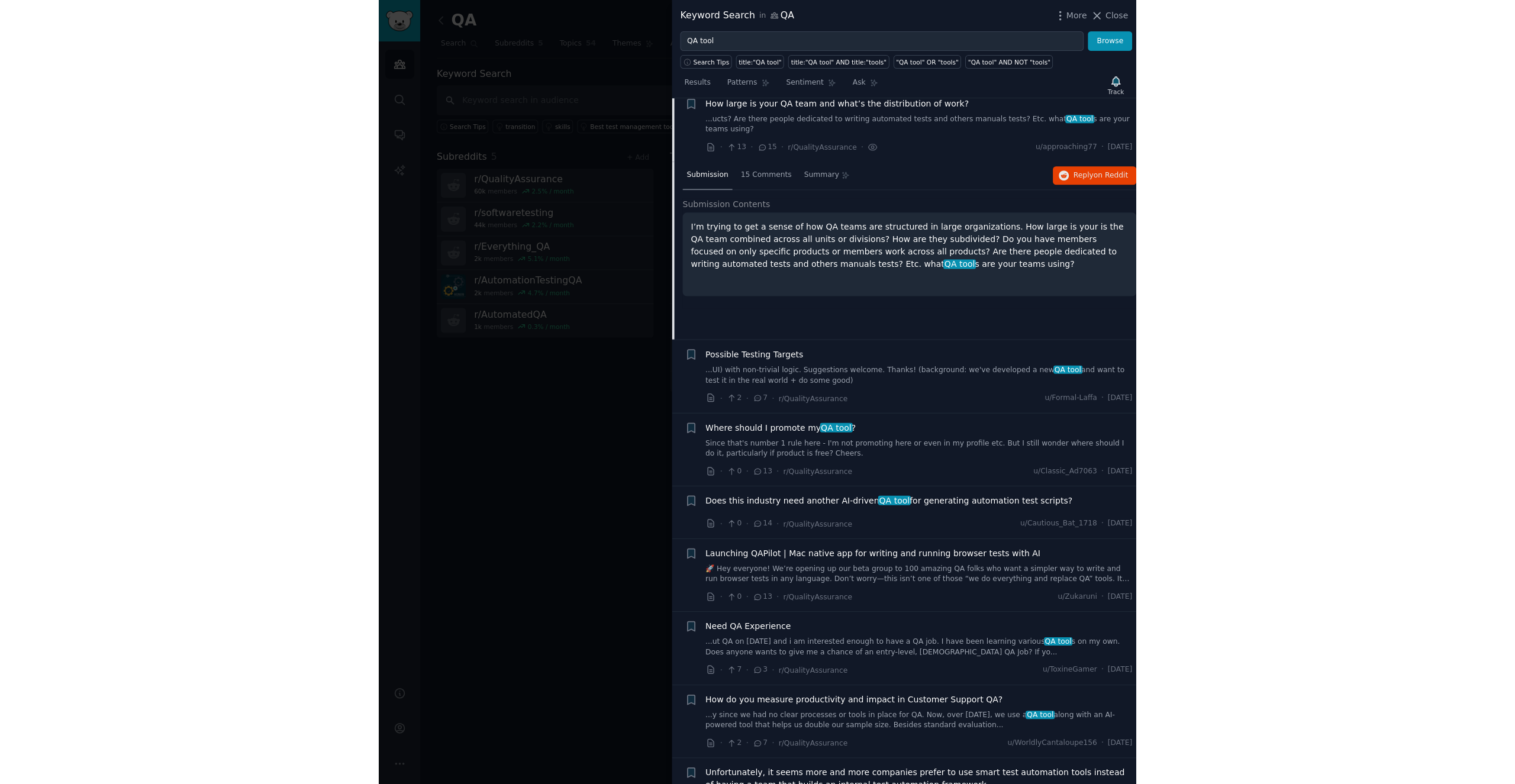
scroll to position [1138, 0]
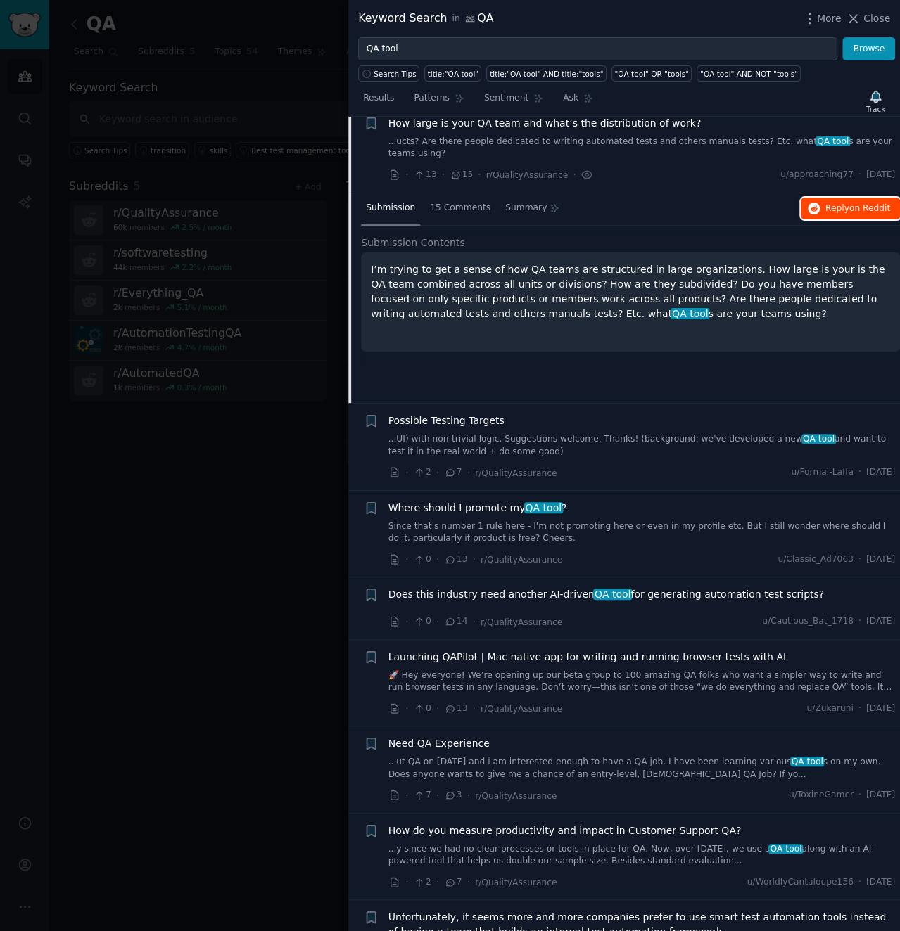
click at [851, 212] on button "Reply on Reddit" at bounding box center [850, 209] width 99 height 23
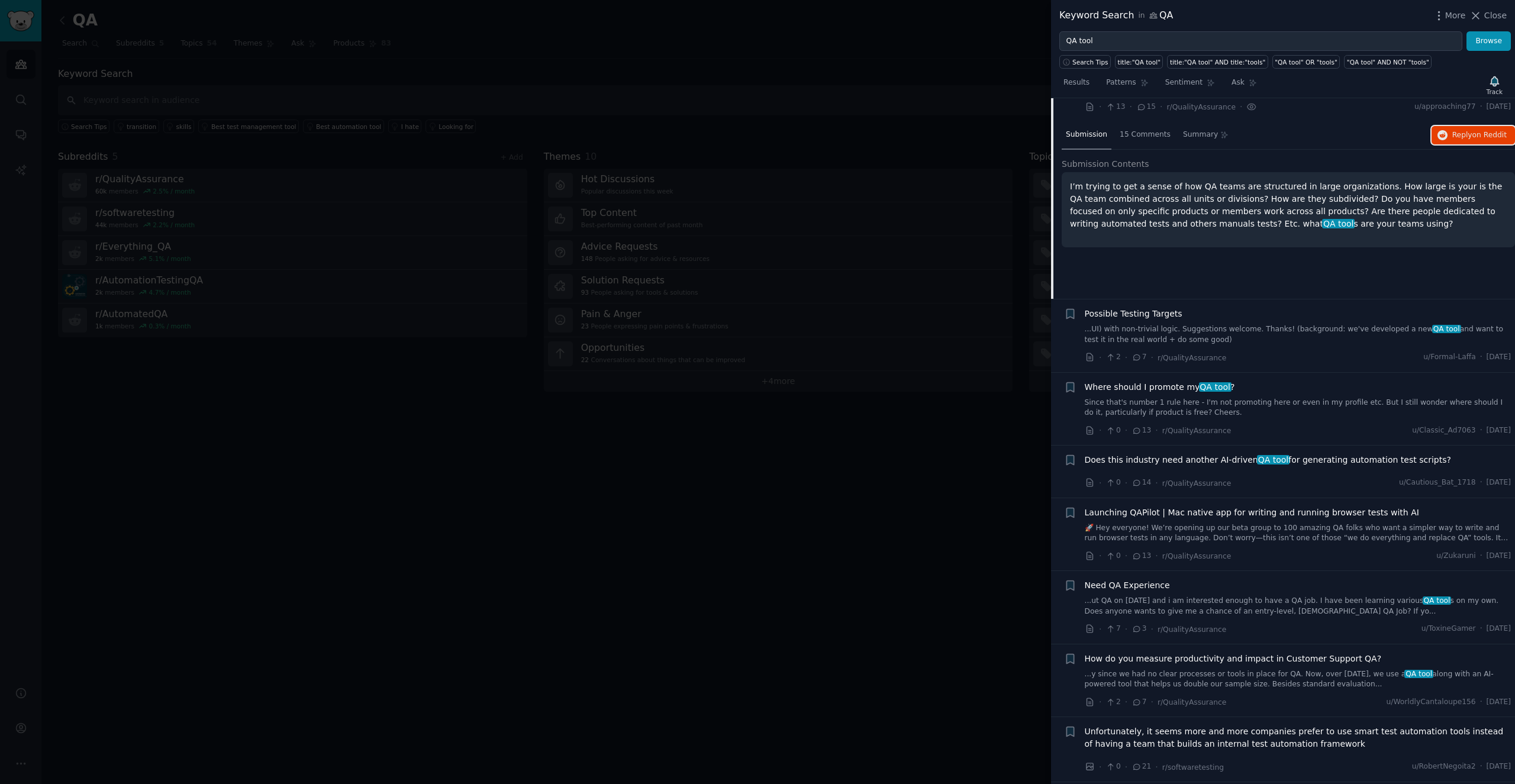
scroll to position [1205, 0]
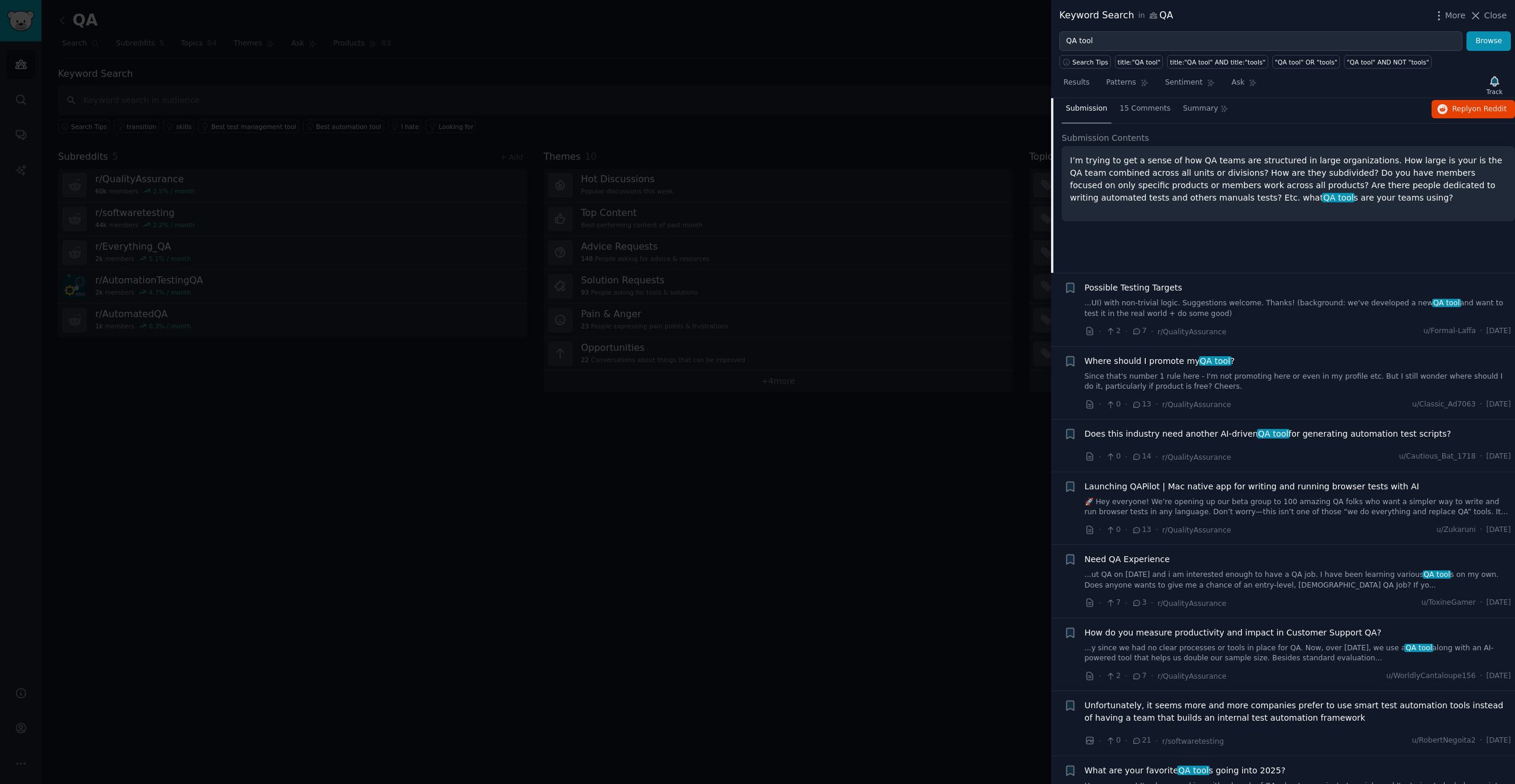
click at [756, 376] on link "Since that's number 1 rule here - I'm not promoting here or even in my profile …" at bounding box center [1297, 382] width 426 height 21
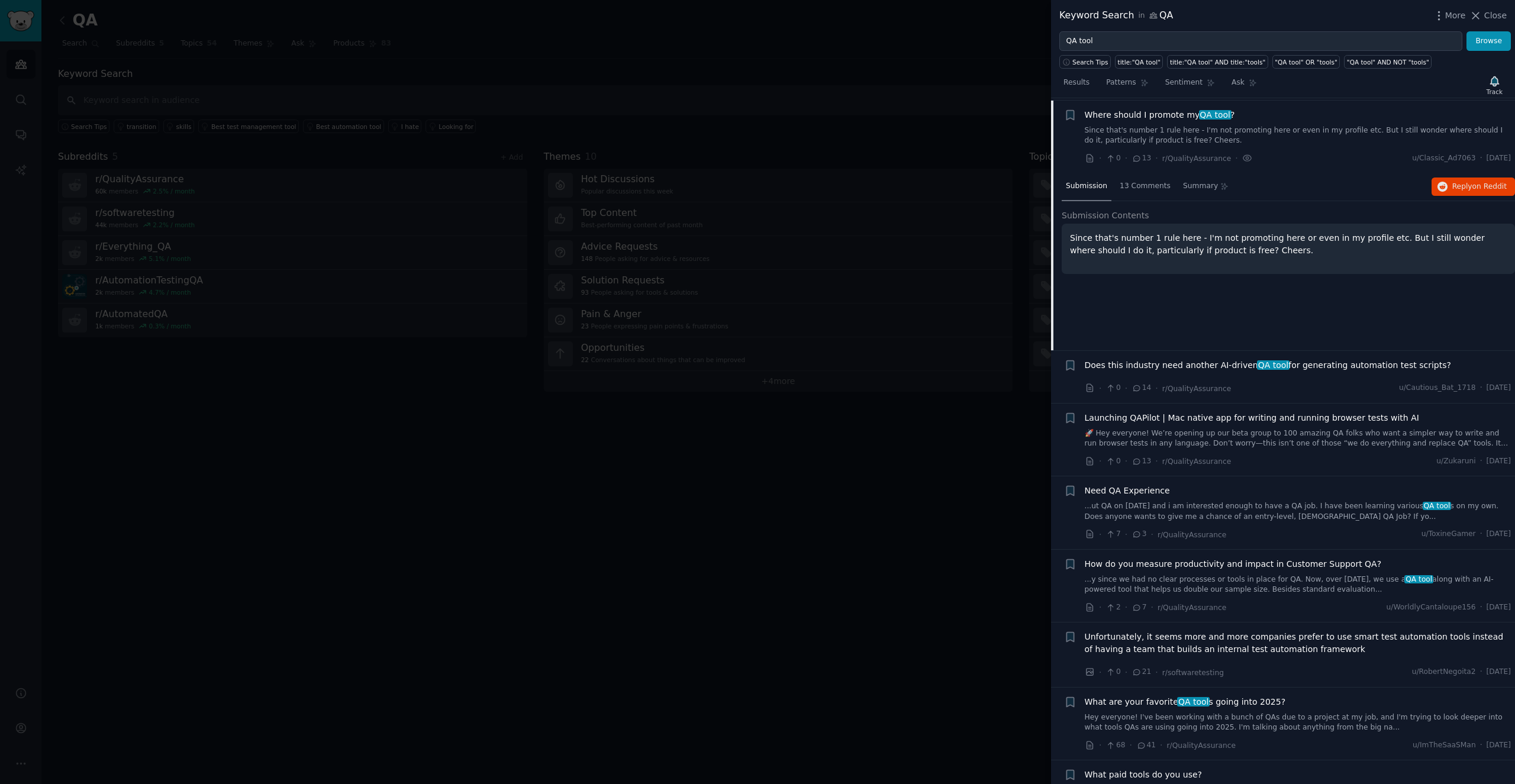
scroll to position [1274, 0]
click at [756, 418] on span "Launching QAPilot | Mac native app for writing and running browser tests with AI" at bounding box center [1251, 417] width 334 height 13
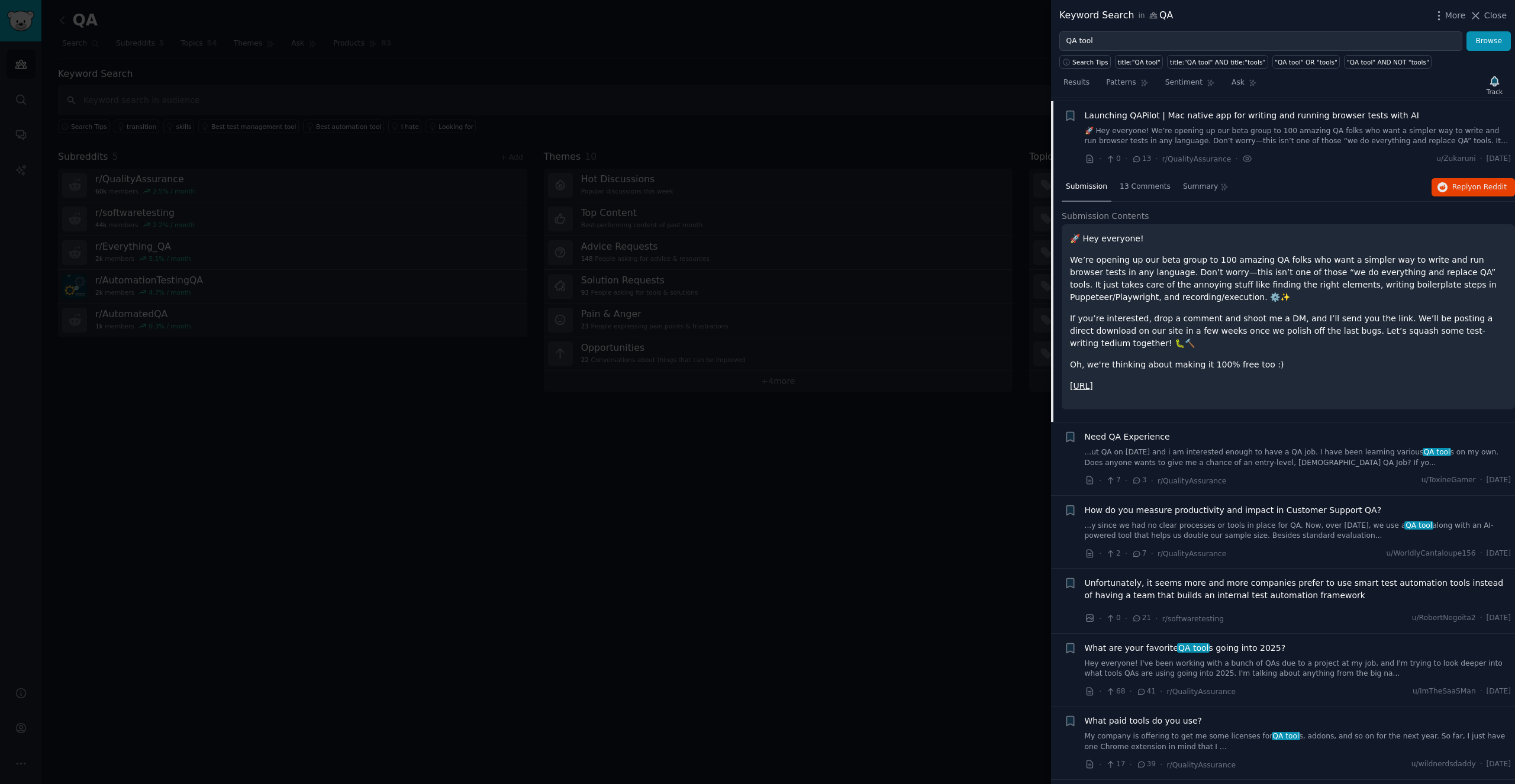
scroll to position [1399, 0]
click at [756, 182] on span "Reply on Reddit" at bounding box center [1479, 187] width 55 height 11
